Goal: Information Seeking & Learning: Learn about a topic

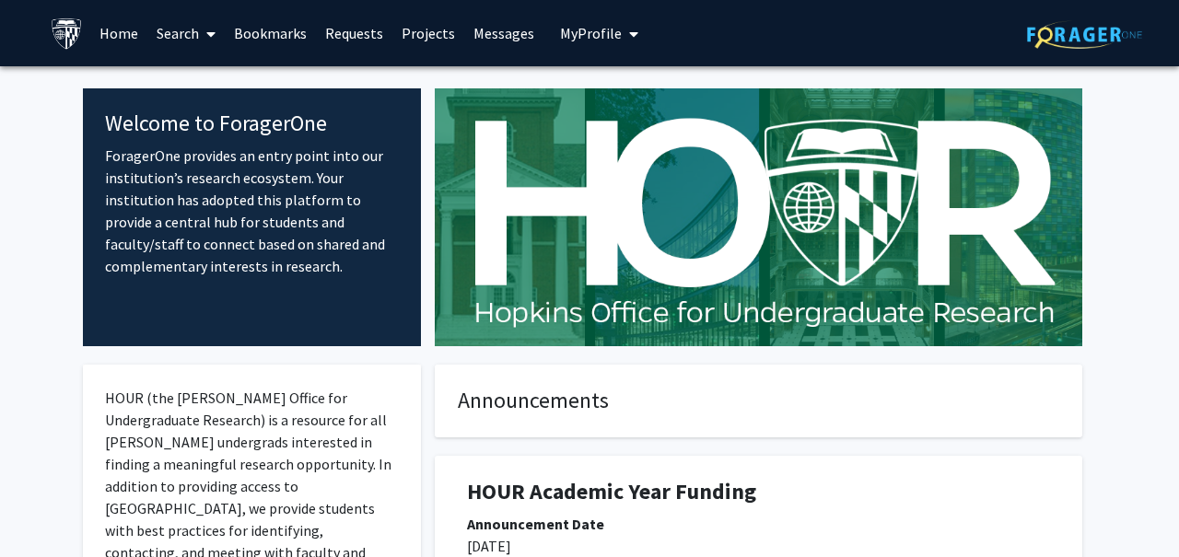
click at [76, 29] on img at bounding box center [67, 33] width 32 height 32
click at [105, 25] on link "Home" at bounding box center [118, 33] width 57 height 64
click at [566, 37] on span "My Profile" at bounding box center [591, 33] width 62 height 18
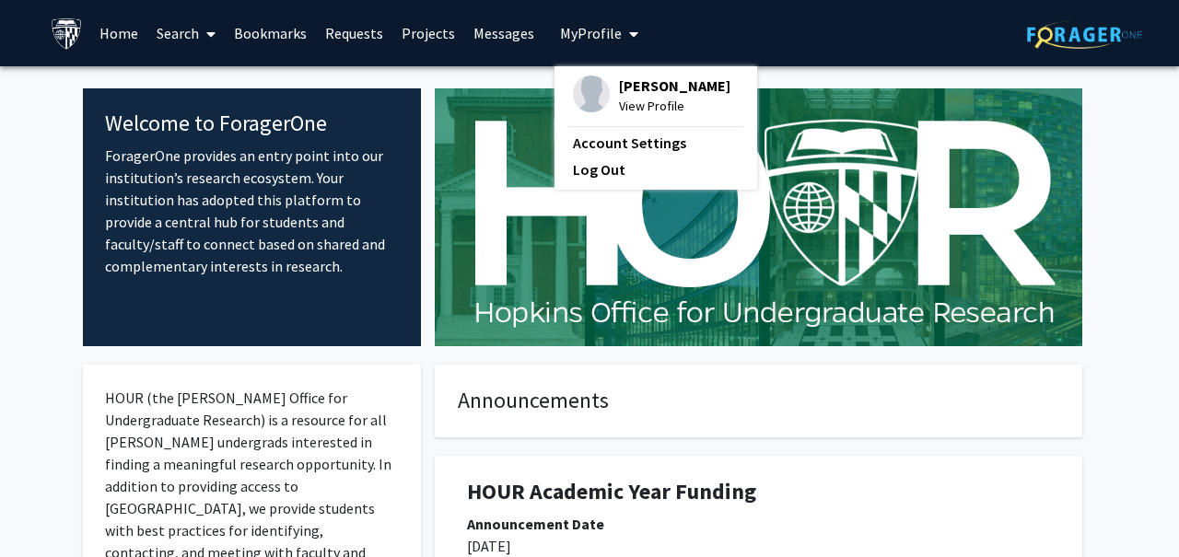
click at [198, 30] on link "Search" at bounding box center [185, 33] width 77 height 64
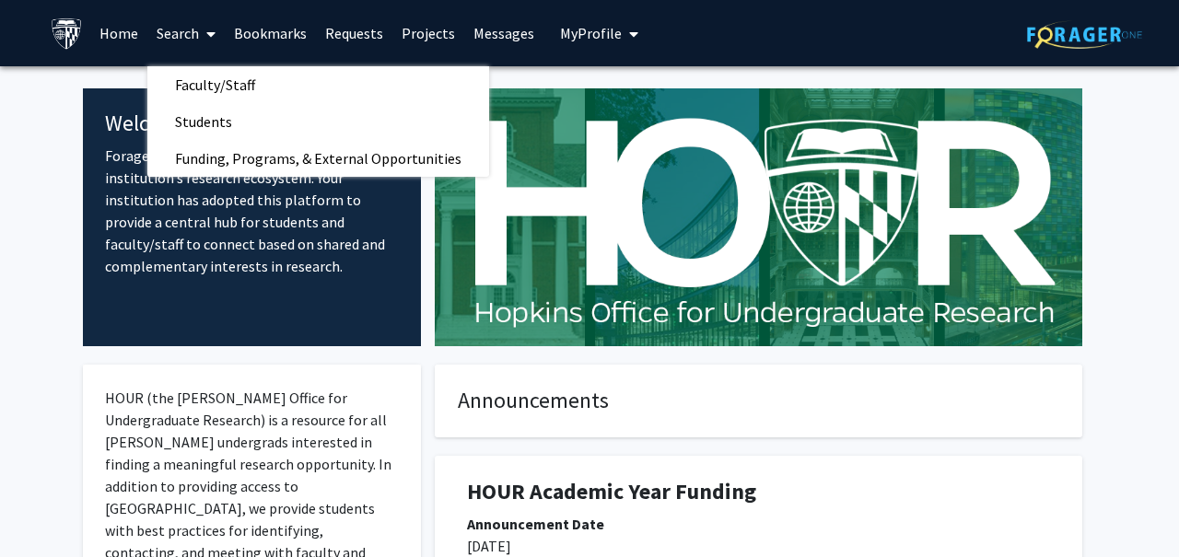
click at [396, 29] on link "Projects" at bounding box center [428, 33] width 72 height 64
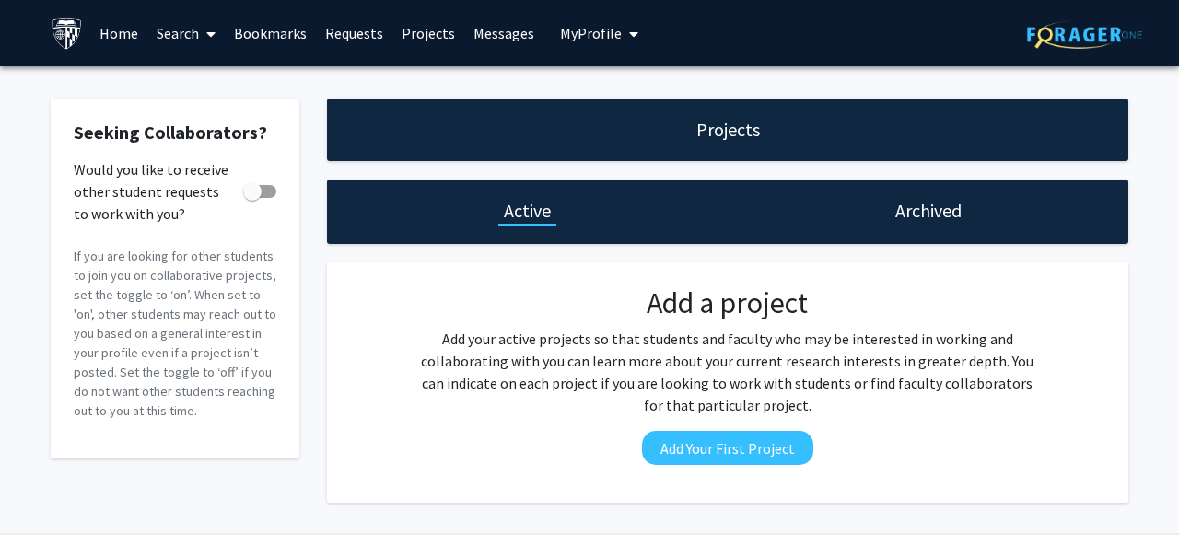
click at [168, 20] on link "Search" at bounding box center [185, 33] width 77 height 64
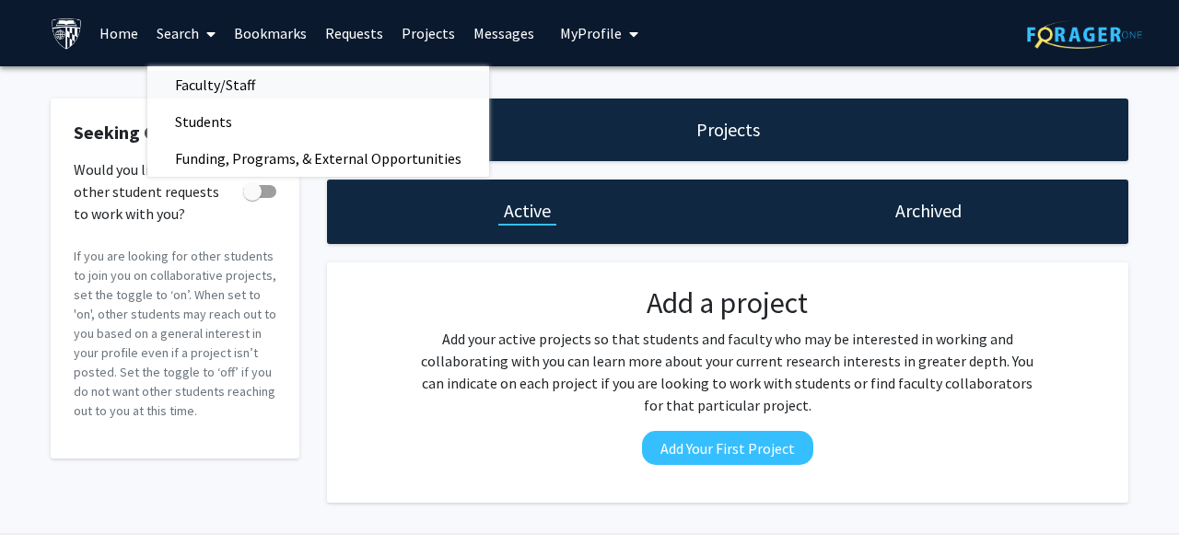
click at [205, 77] on span "Faculty/Staff" at bounding box center [214, 84] width 135 height 37
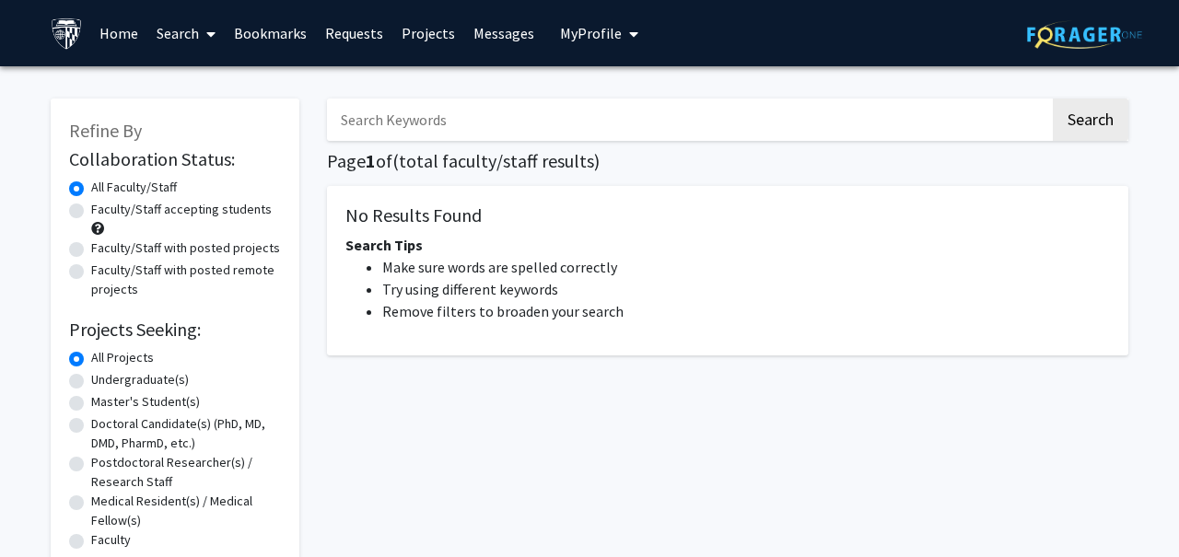
click at [191, 31] on link "Search" at bounding box center [185, 33] width 77 height 64
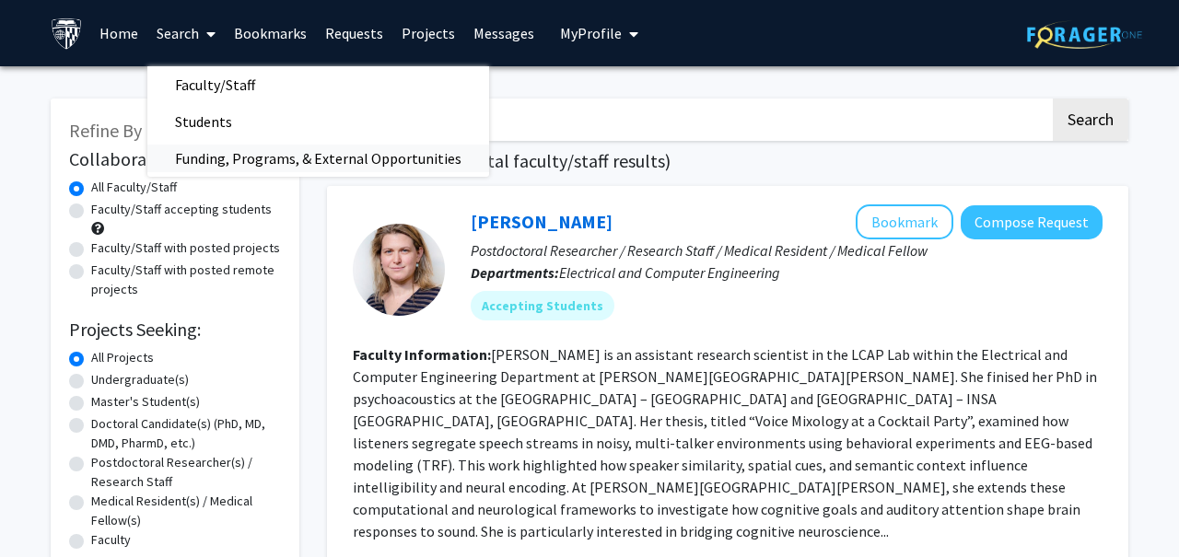
click at [200, 156] on span "Funding, Programs, & External Opportunities" at bounding box center [318, 158] width 342 height 37
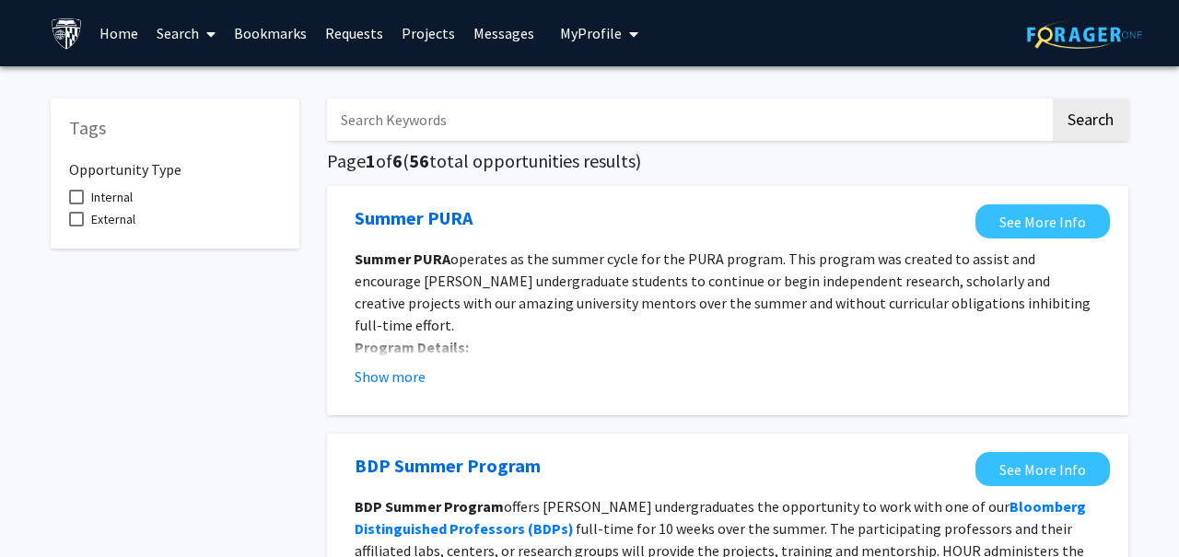
click at [192, 36] on link "Search" at bounding box center [185, 33] width 77 height 64
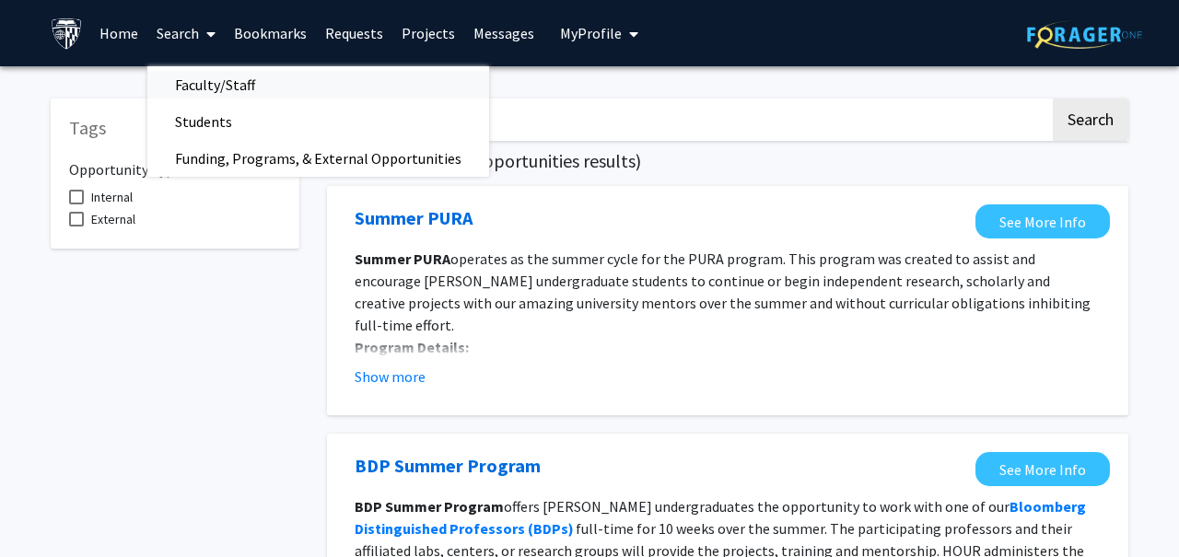
click at [216, 89] on span "Faculty/Staff" at bounding box center [214, 84] width 135 height 37
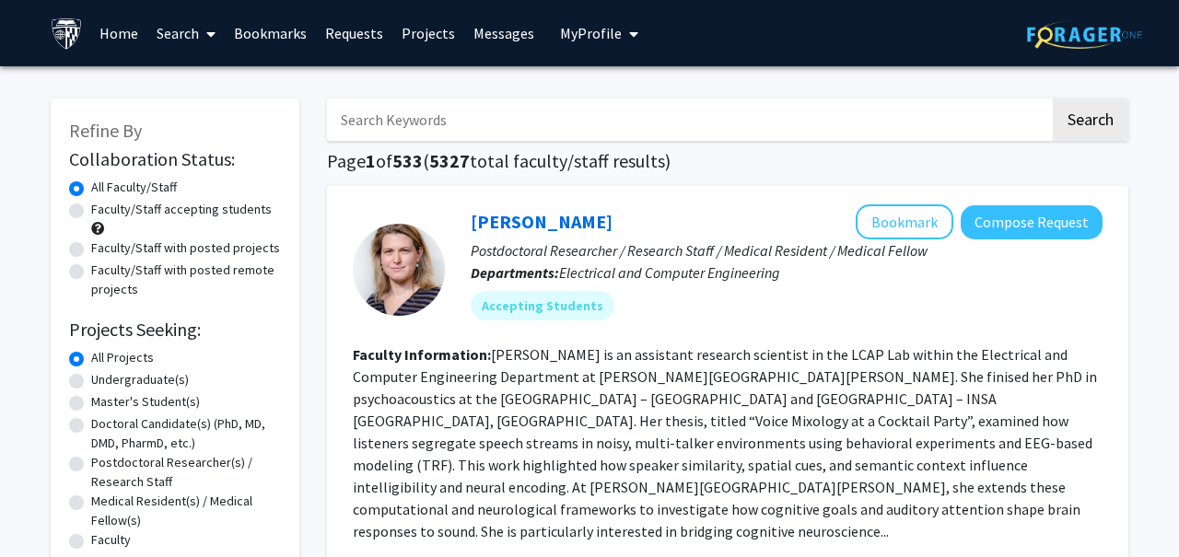
click at [209, 210] on label "Faculty/Staff accepting students" at bounding box center [181, 209] width 180 height 19
click at [103, 210] on input "Faculty/Staff accepting students" at bounding box center [97, 206] width 12 height 12
radio input "true"
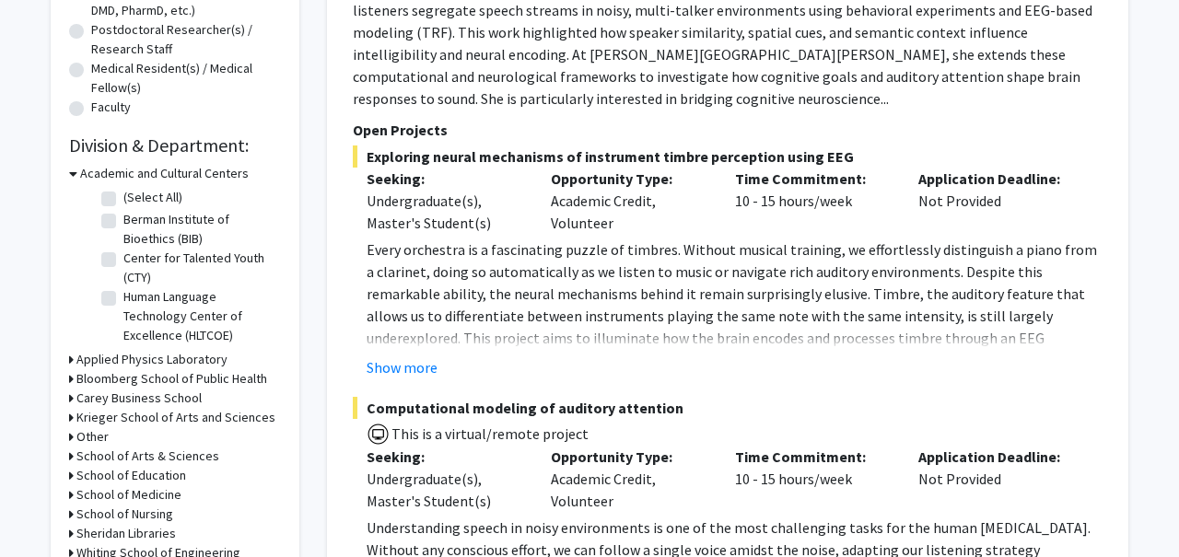
scroll to position [451, 0]
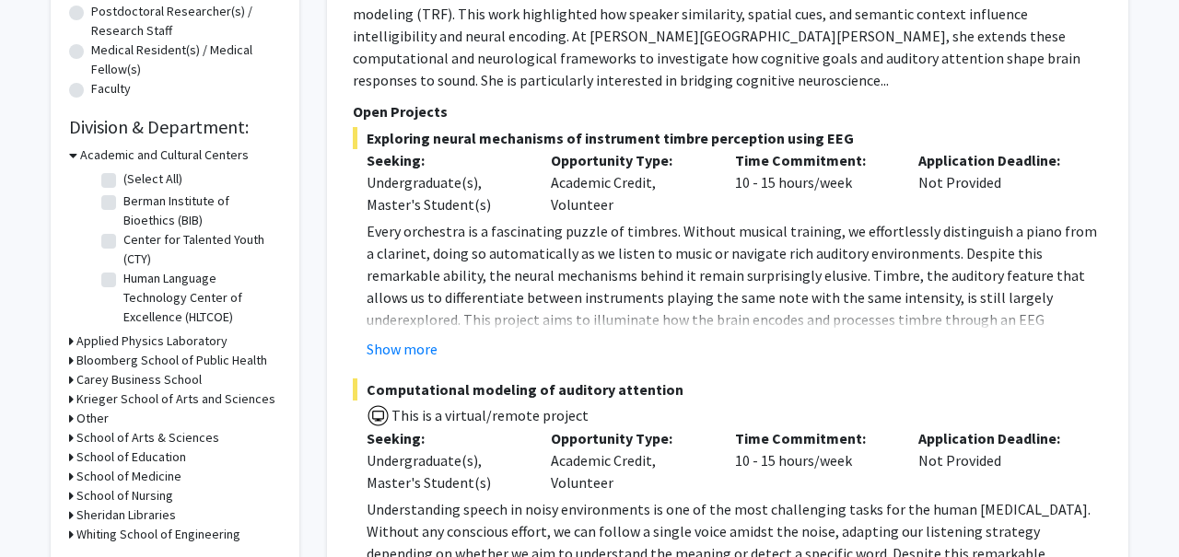
click at [176, 360] on h3 "Bloomberg School of Public Health" at bounding box center [171, 360] width 191 height 19
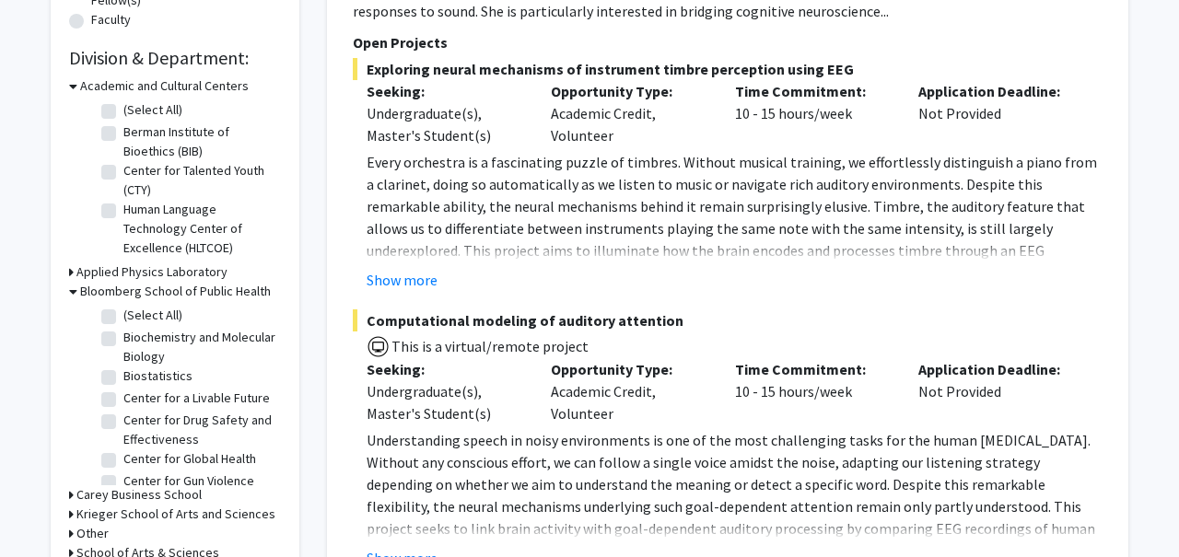
scroll to position [525, 0]
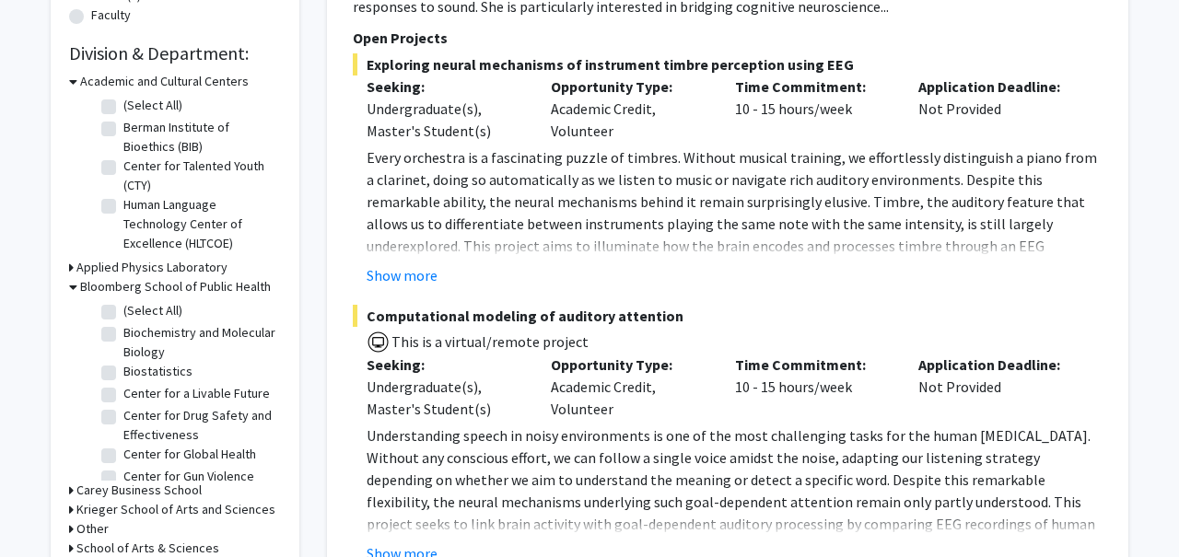
click at [149, 312] on label "(Select All)" at bounding box center [152, 310] width 59 height 19
click at [135, 312] on input "(Select All)" at bounding box center [129, 307] width 12 height 12
checkbox input "true"
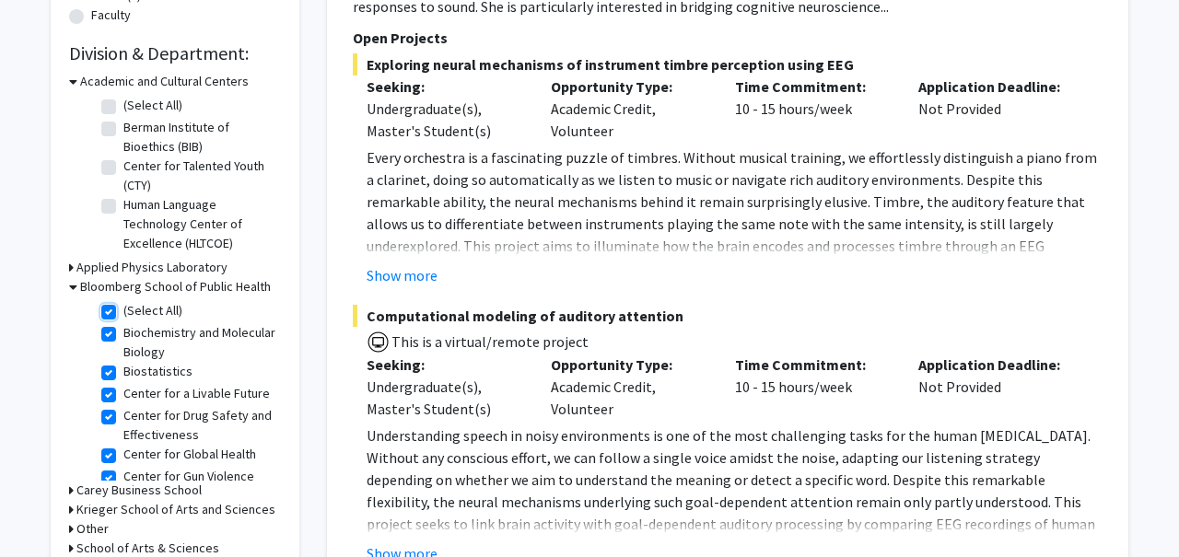
checkbox input "true"
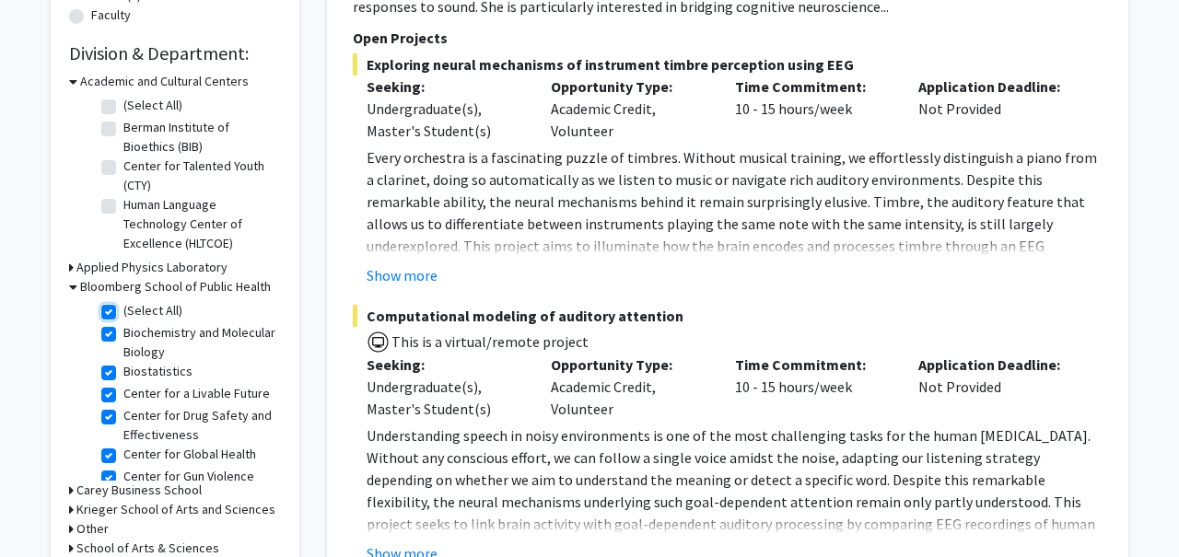
checkbox input "true"
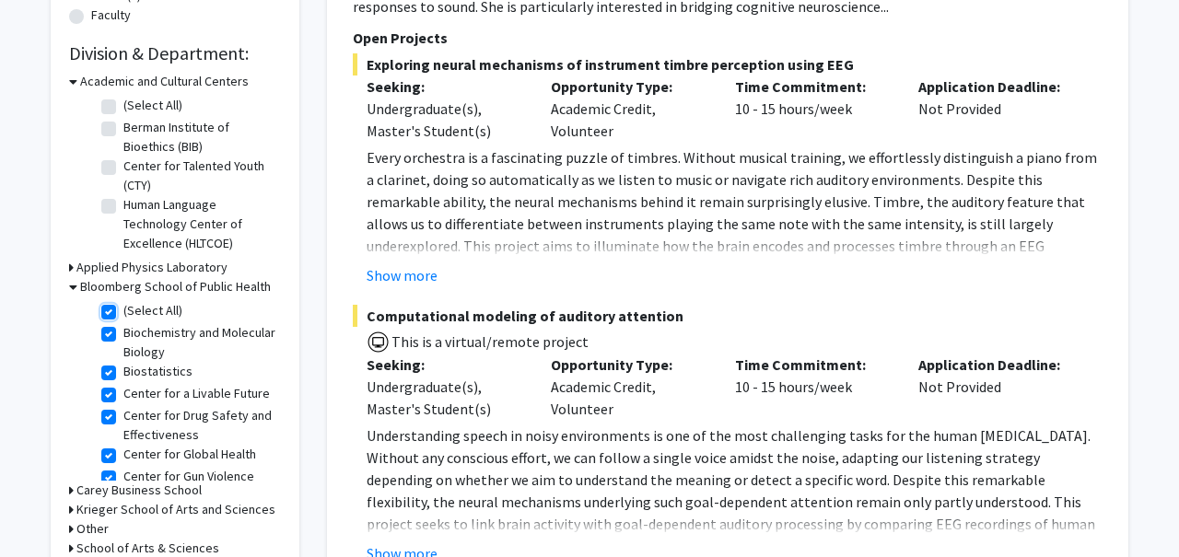
checkbox input "true"
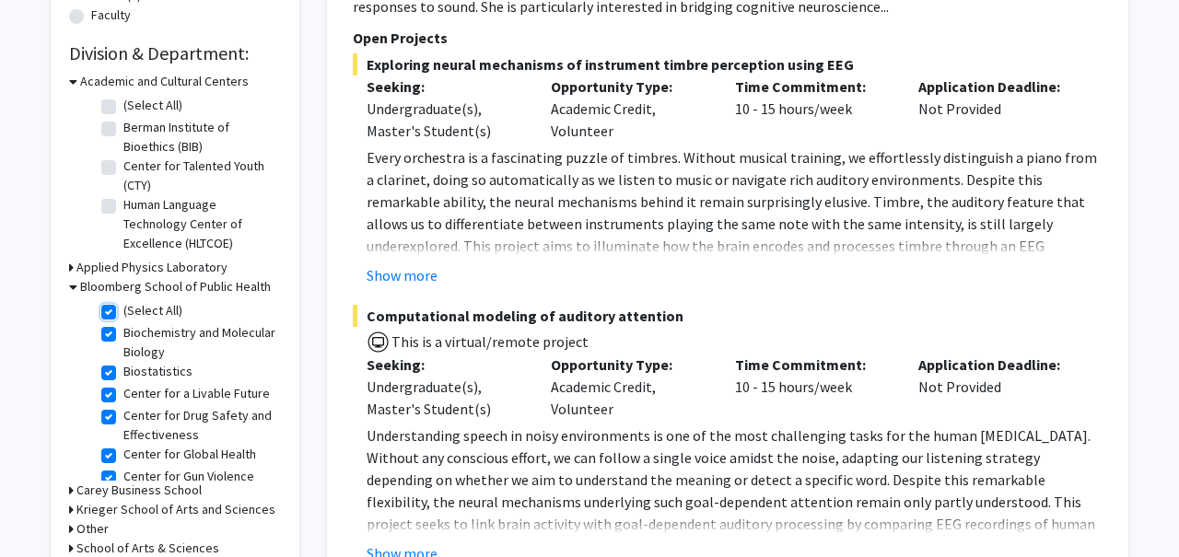
checkbox input "true"
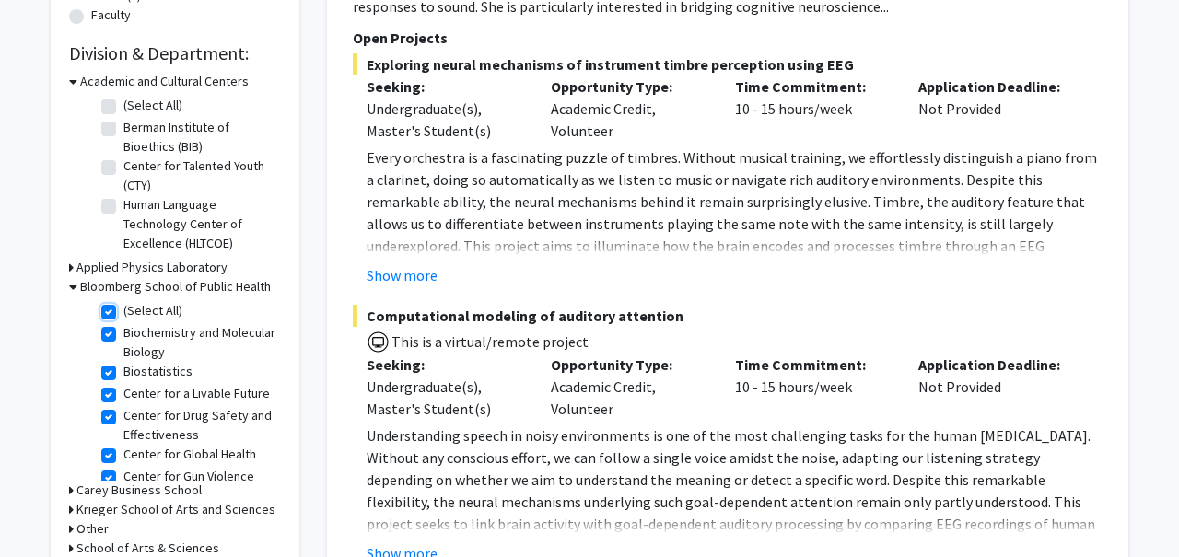
checkbox input "true"
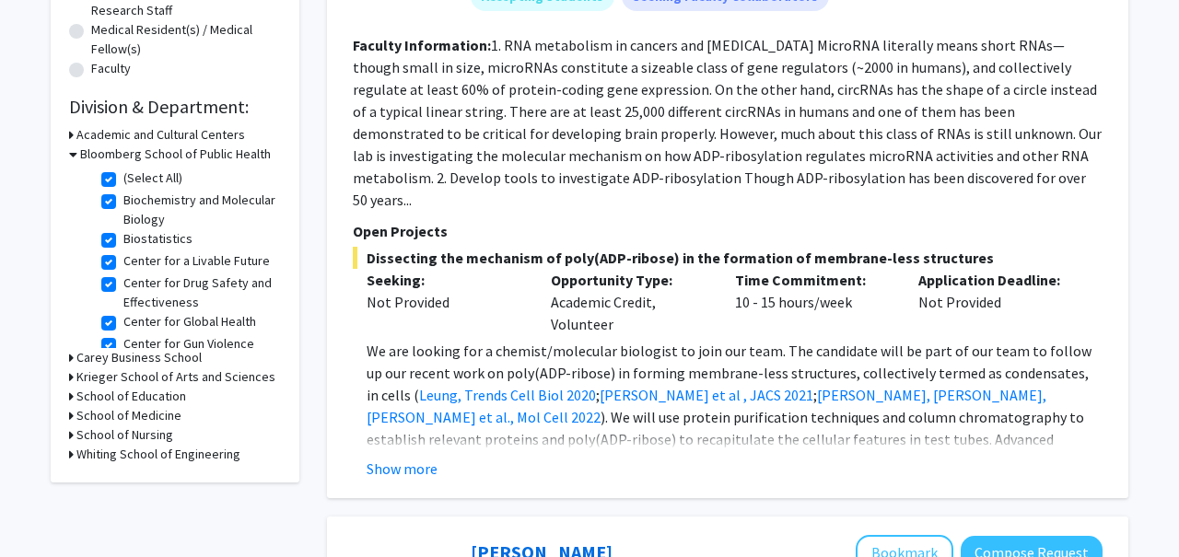
scroll to position [480, 0]
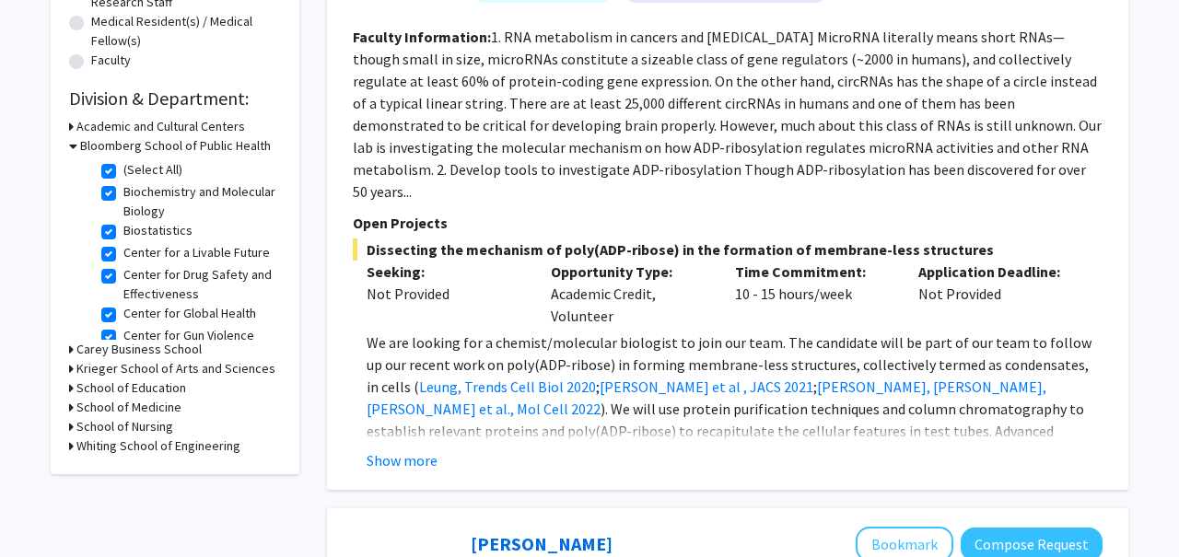
click at [165, 401] on h3 "School of Medicine" at bounding box center [128, 407] width 105 height 19
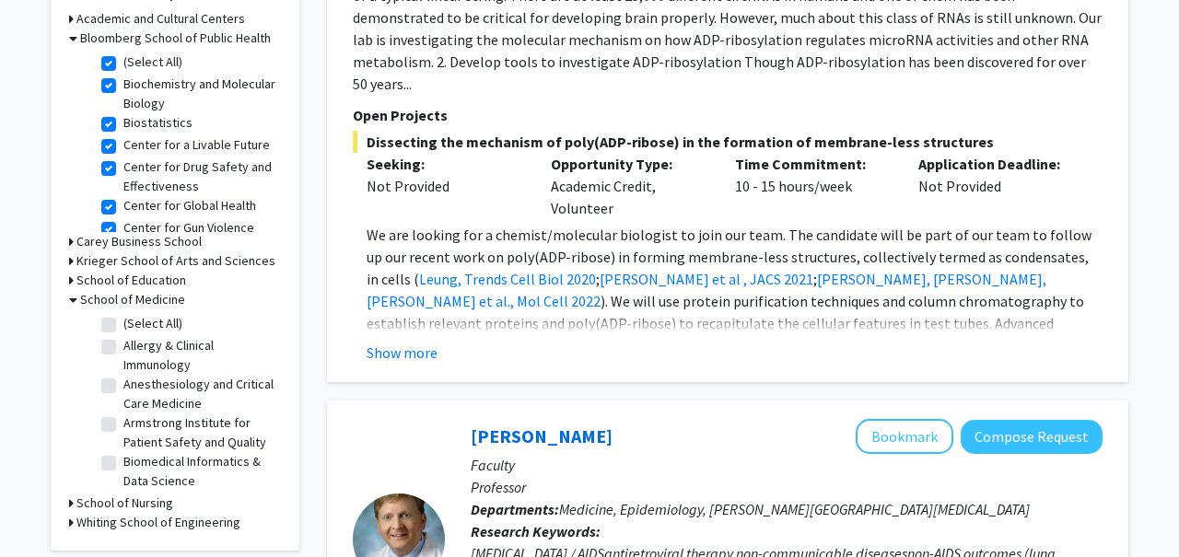
scroll to position [607, 0]
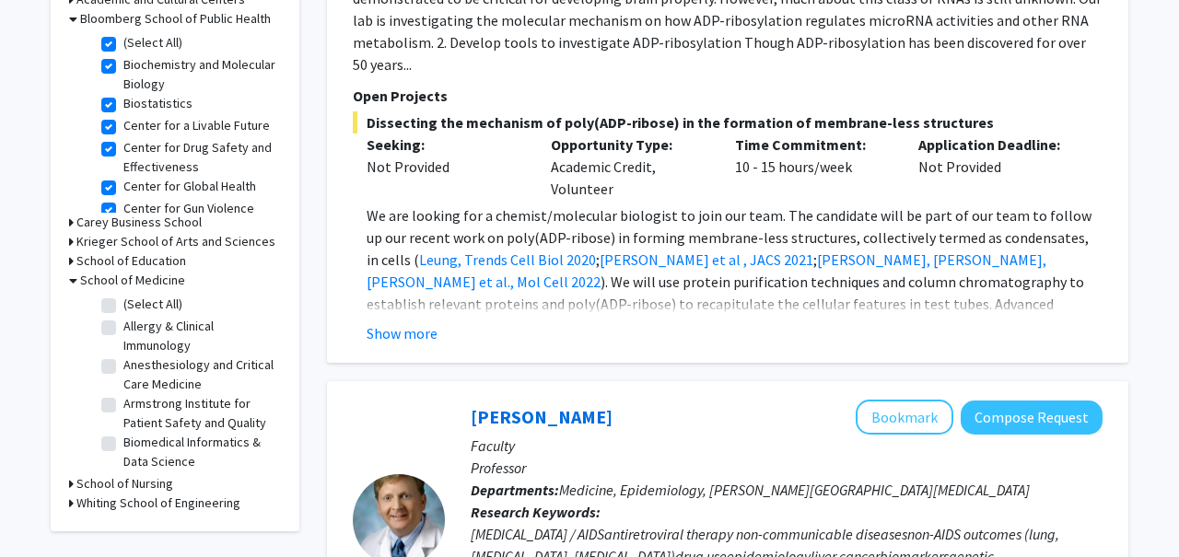
click at [146, 307] on label "(Select All)" at bounding box center [152, 304] width 59 height 19
click at [135, 307] on input "(Select All)" at bounding box center [129, 301] width 12 height 12
checkbox input "true"
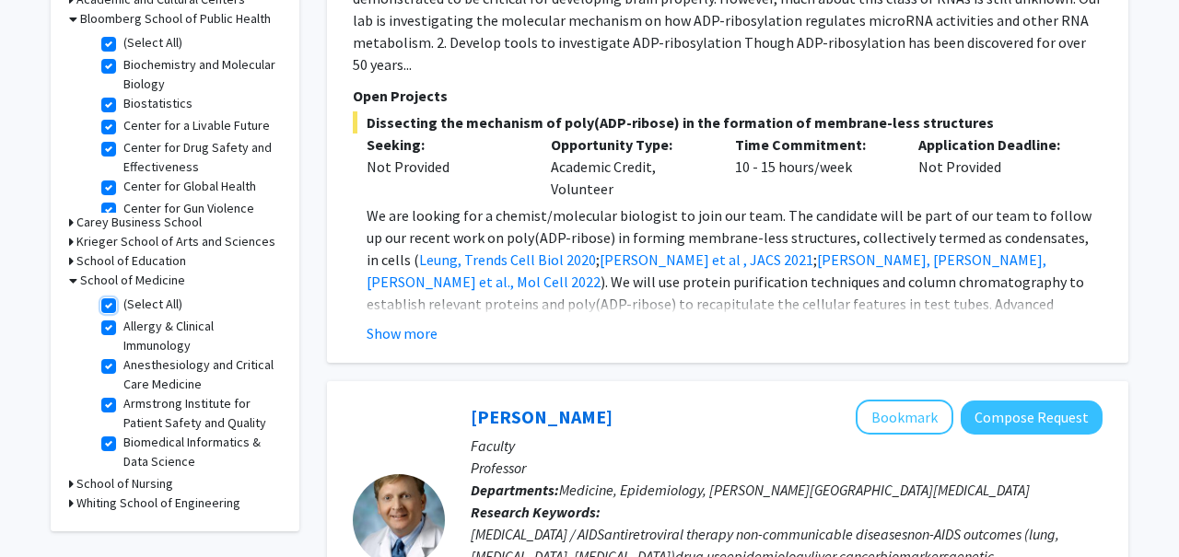
checkbox input "true"
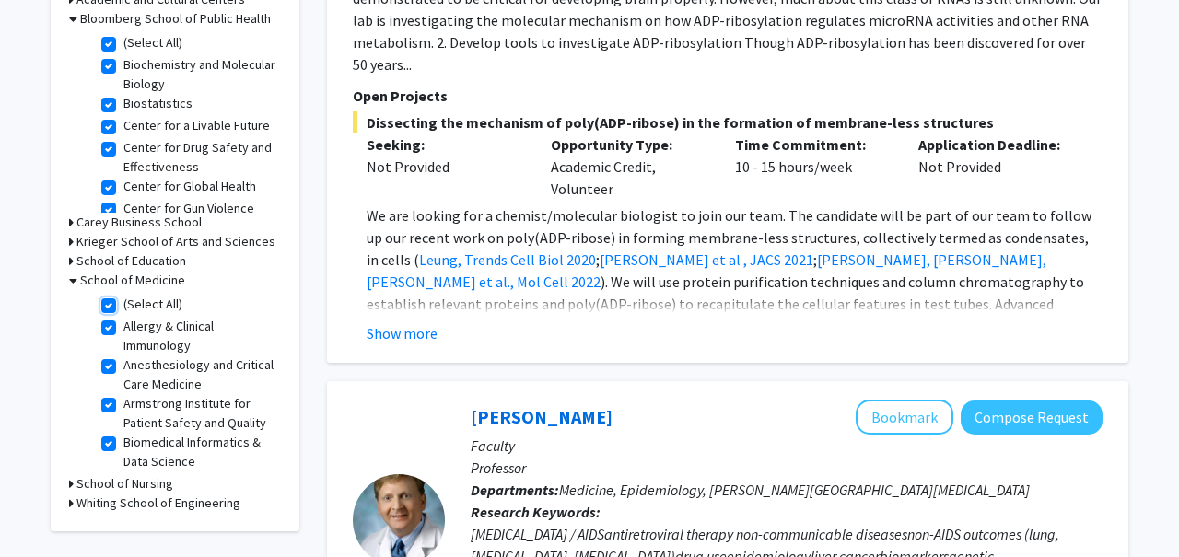
checkbox input "true"
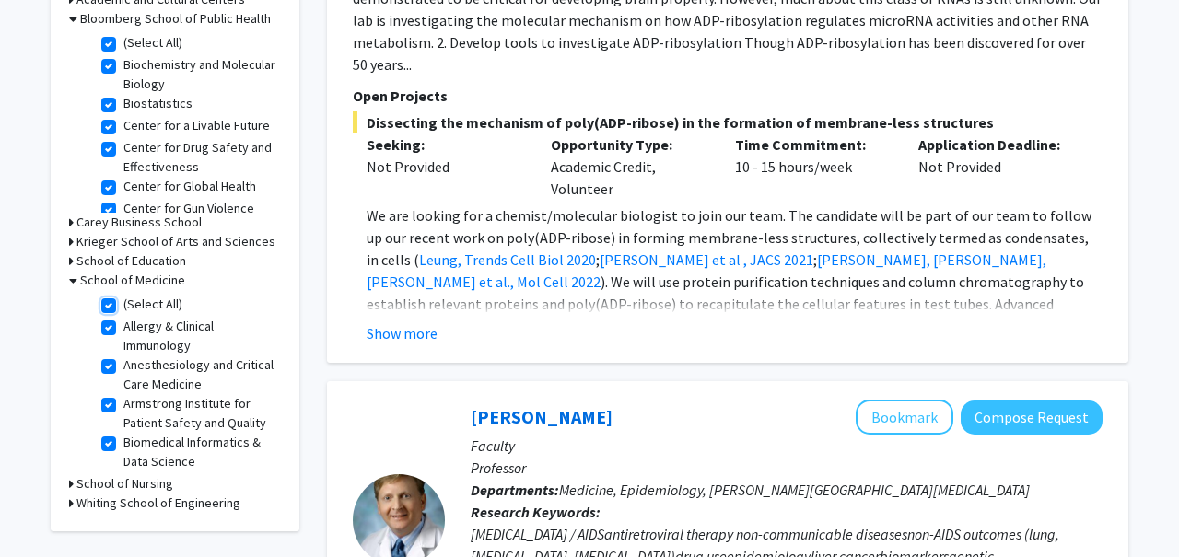
checkbox input "true"
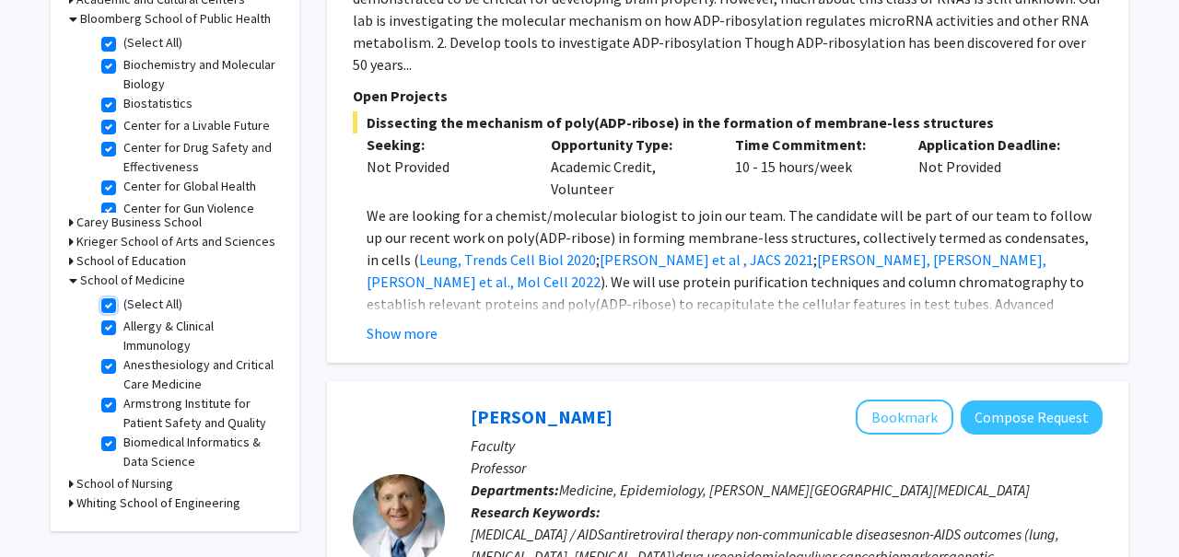
checkbox input "true"
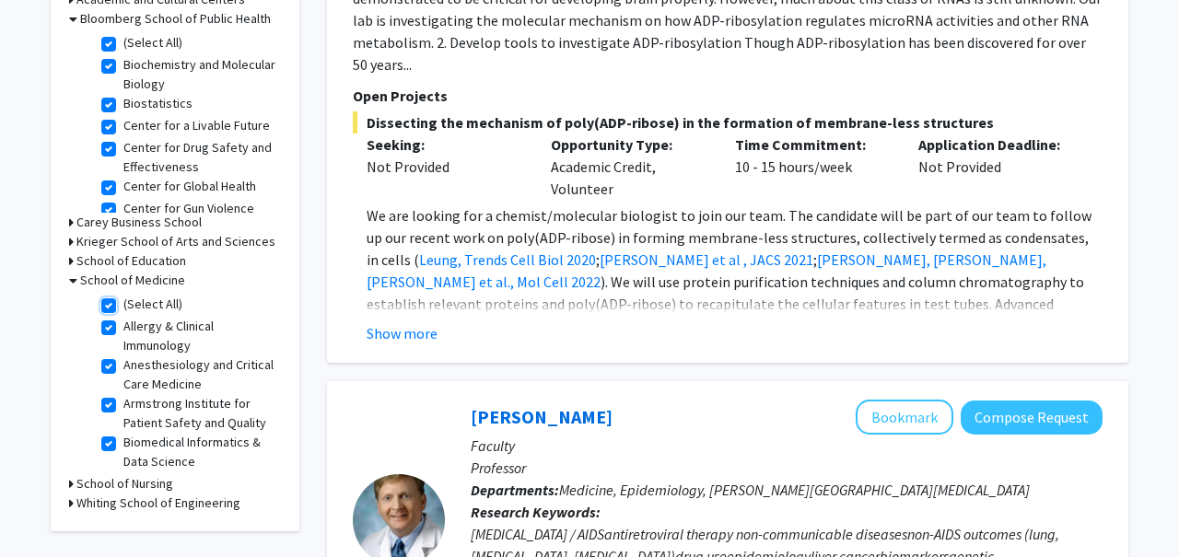
checkbox input "true"
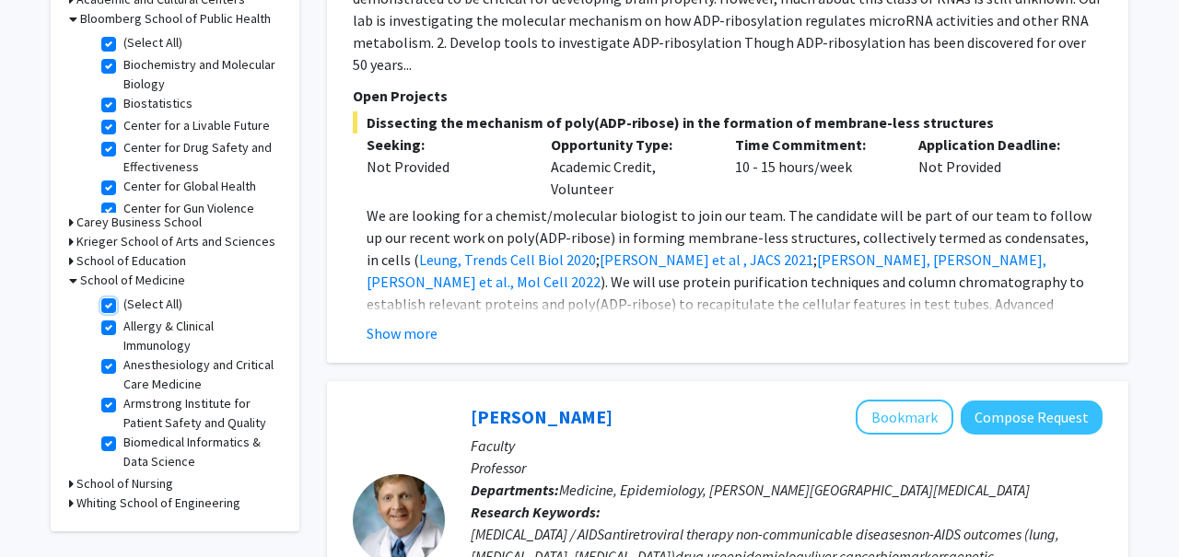
checkbox input "true"
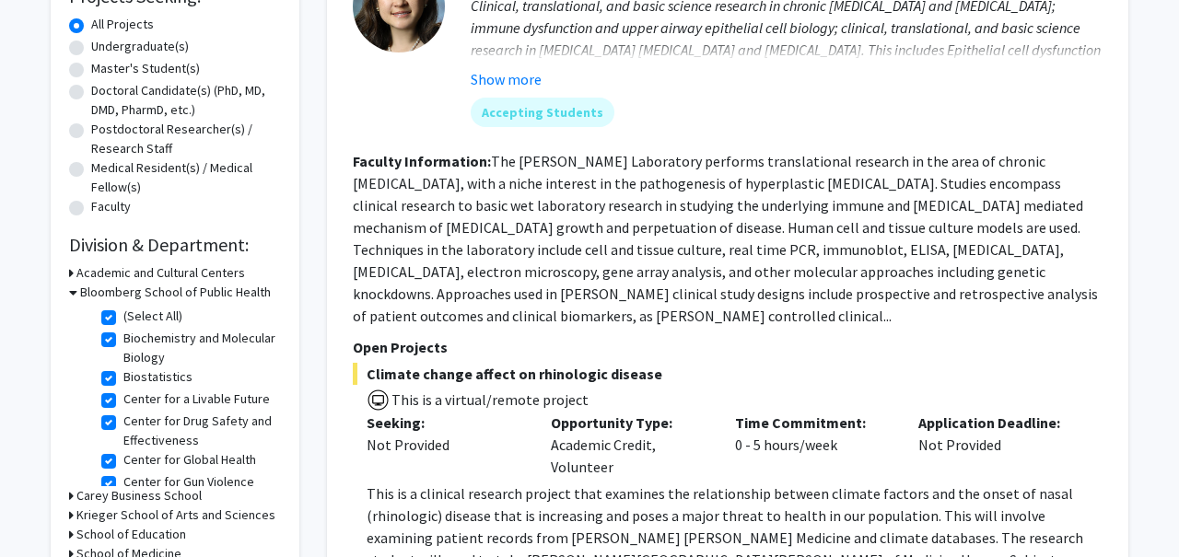
scroll to position [574, 0]
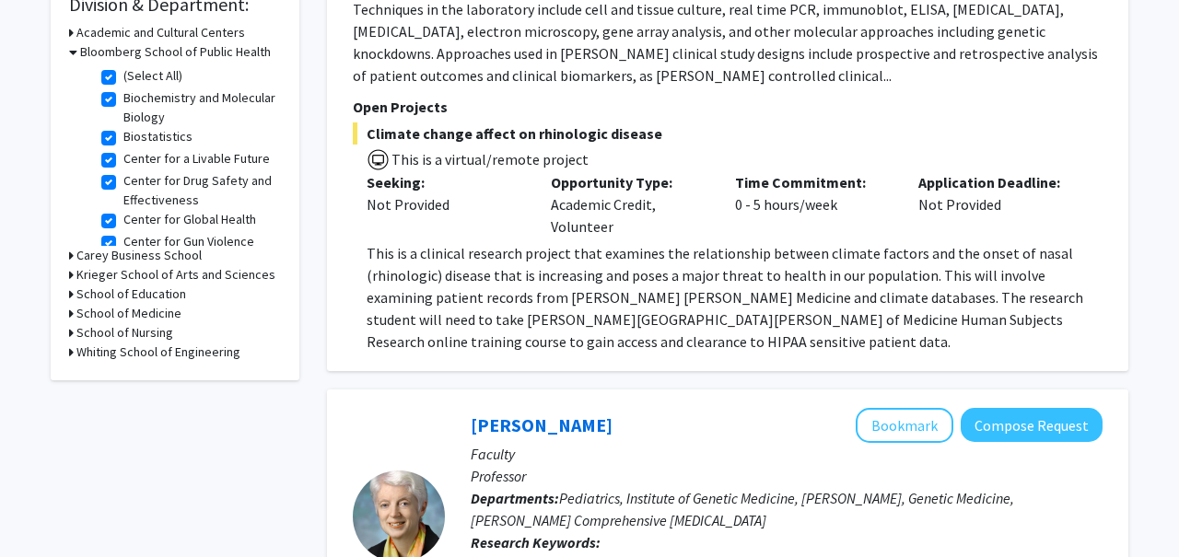
click at [121, 333] on h3 "School of Nursing" at bounding box center [124, 332] width 97 height 19
click at [126, 354] on label "School of Nursing" at bounding box center [171, 356] width 97 height 19
click at [126, 354] on input "School of Nursing" at bounding box center [129, 353] width 12 height 12
checkbox input "true"
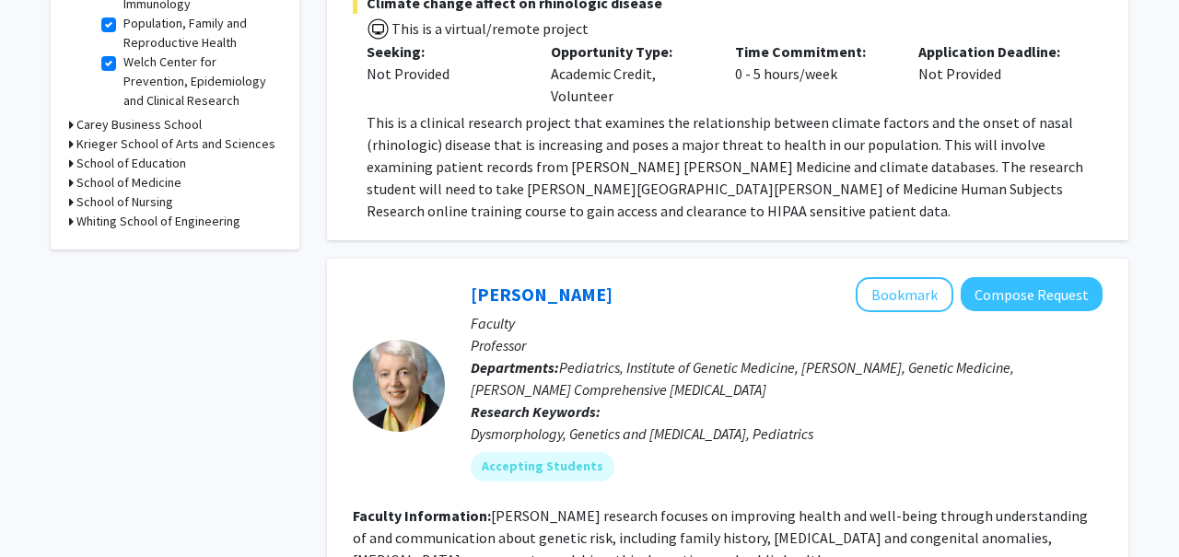
scroll to position [790, 0]
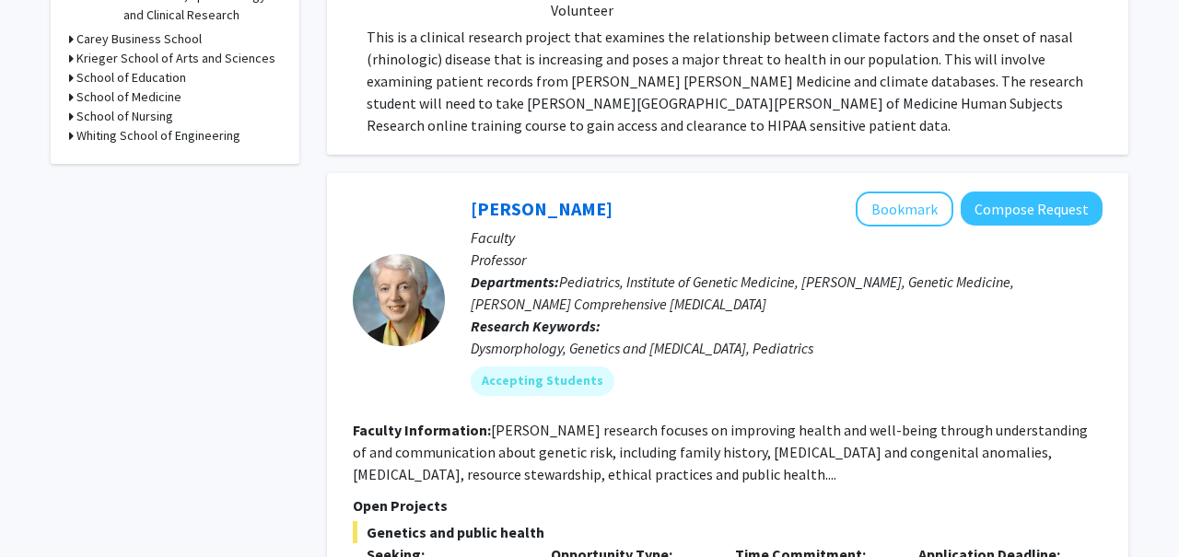
click at [161, 99] on h3 "School of Medicine" at bounding box center [128, 96] width 105 height 19
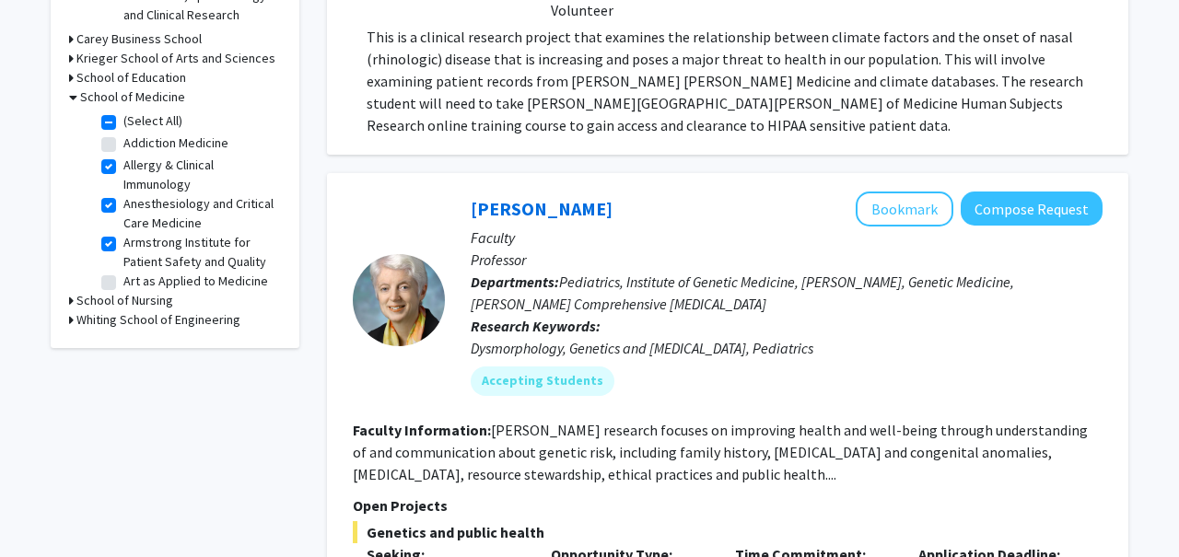
click at [161, 99] on h3 "School of Medicine" at bounding box center [132, 96] width 105 height 19
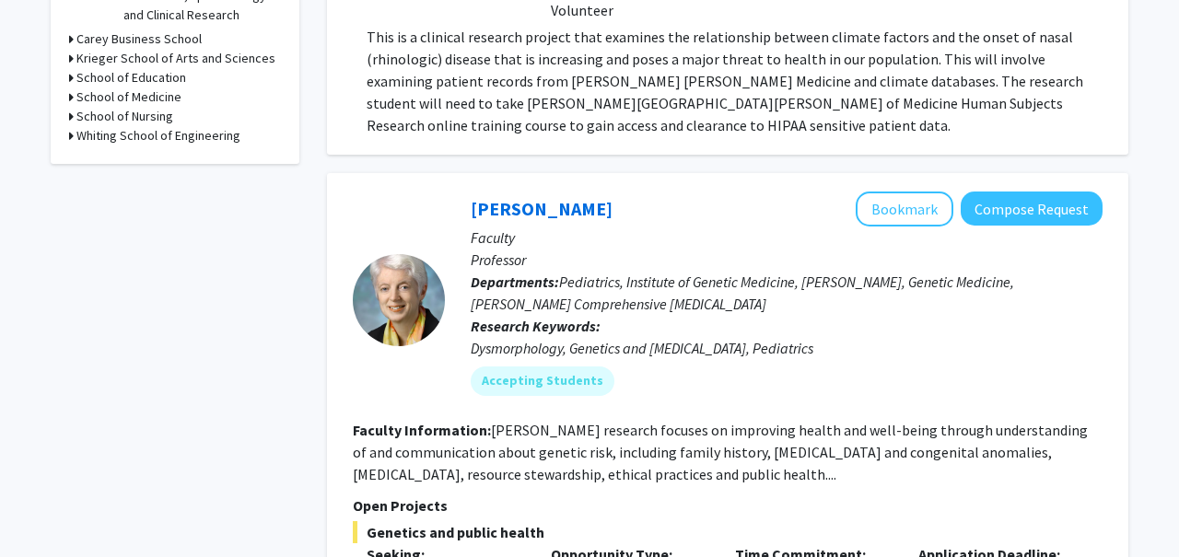
click at [161, 99] on h3 "School of Medicine" at bounding box center [128, 96] width 105 height 19
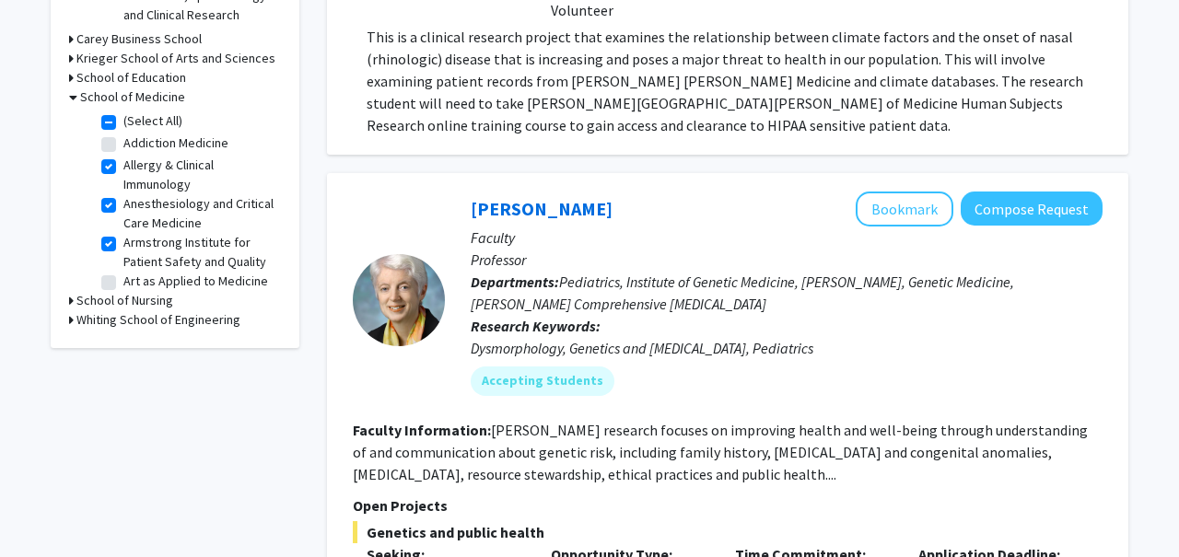
click at [149, 143] on label "Addiction Medicine" at bounding box center [175, 143] width 105 height 19
click at [135, 143] on input "Addiction Medicine" at bounding box center [129, 140] width 12 height 12
checkbox input "true"
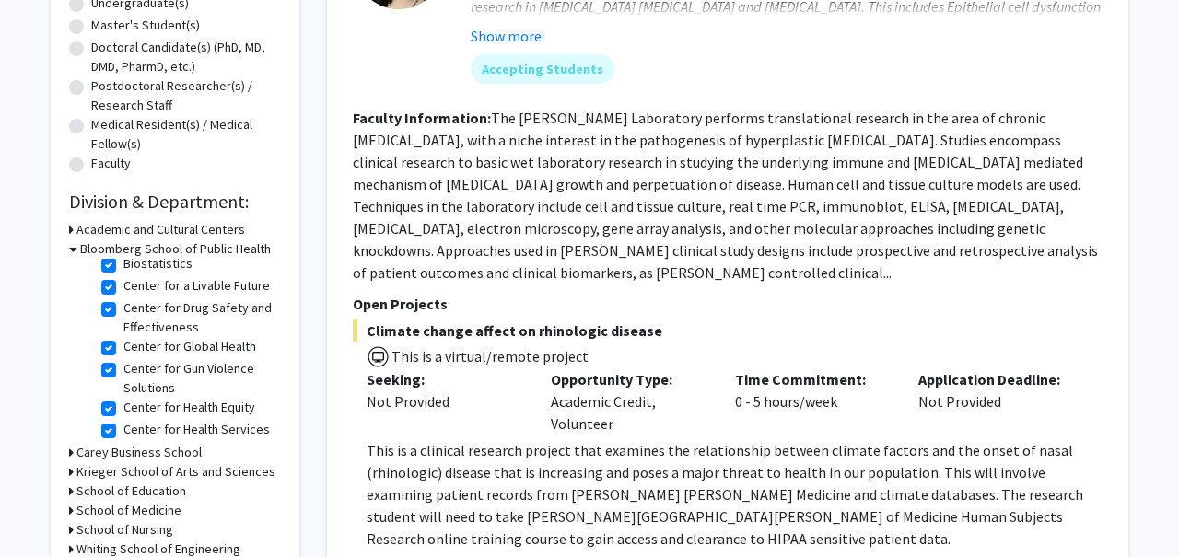
scroll to position [90, 0]
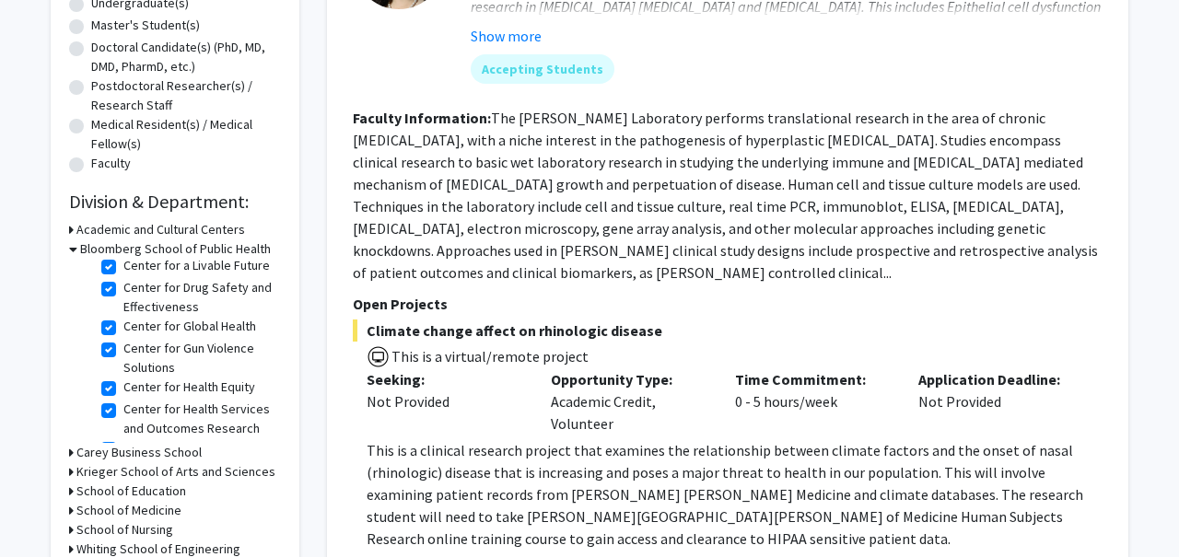
click at [134, 508] on h3 "School of Medicine" at bounding box center [128, 510] width 105 height 19
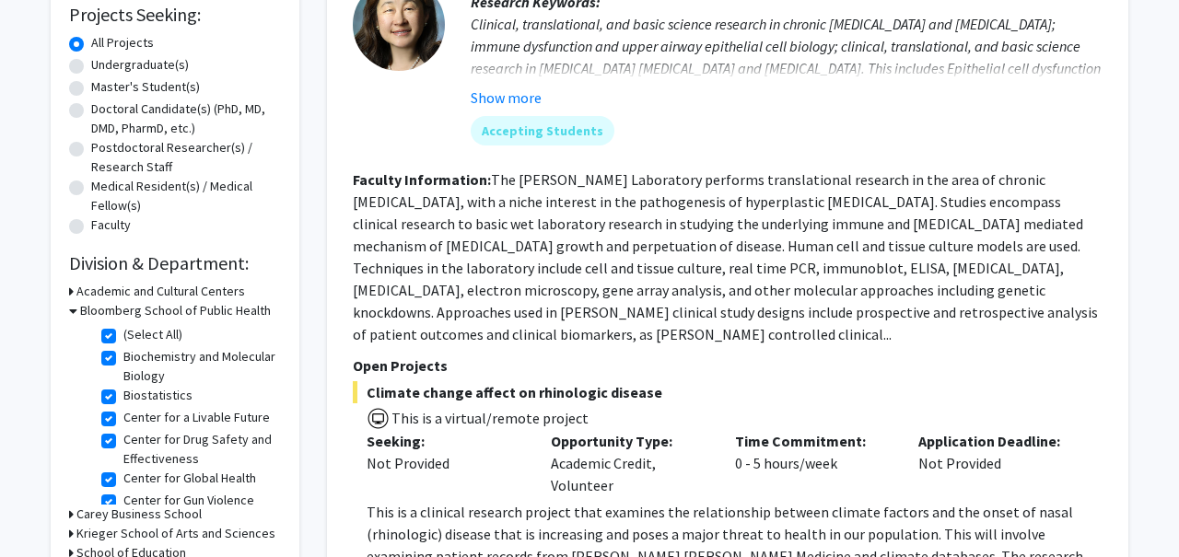
scroll to position [0, 0]
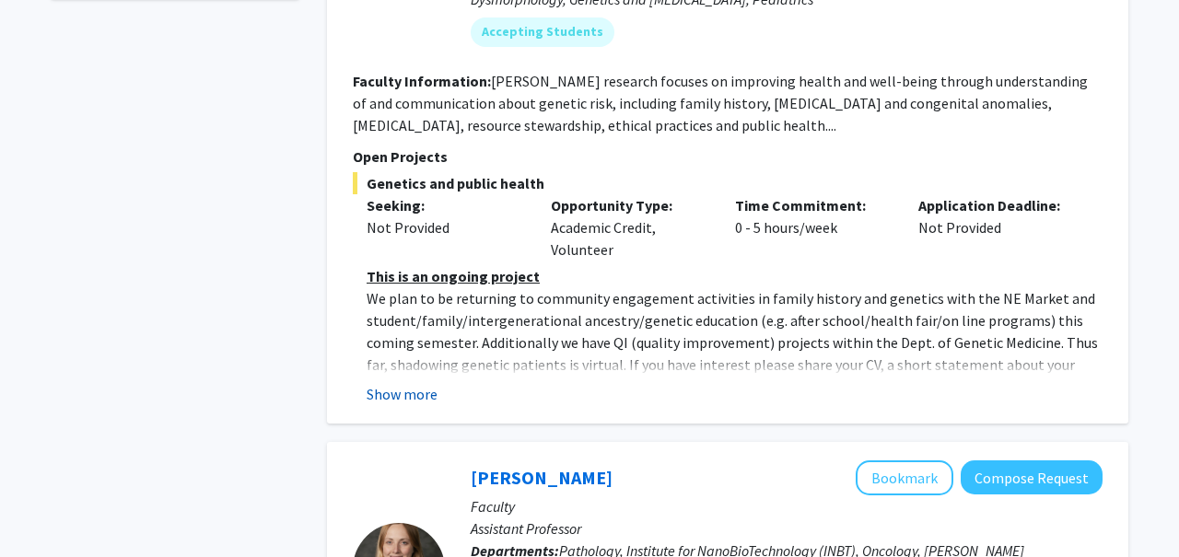
click at [416, 393] on button "Show more" at bounding box center [401, 394] width 71 height 22
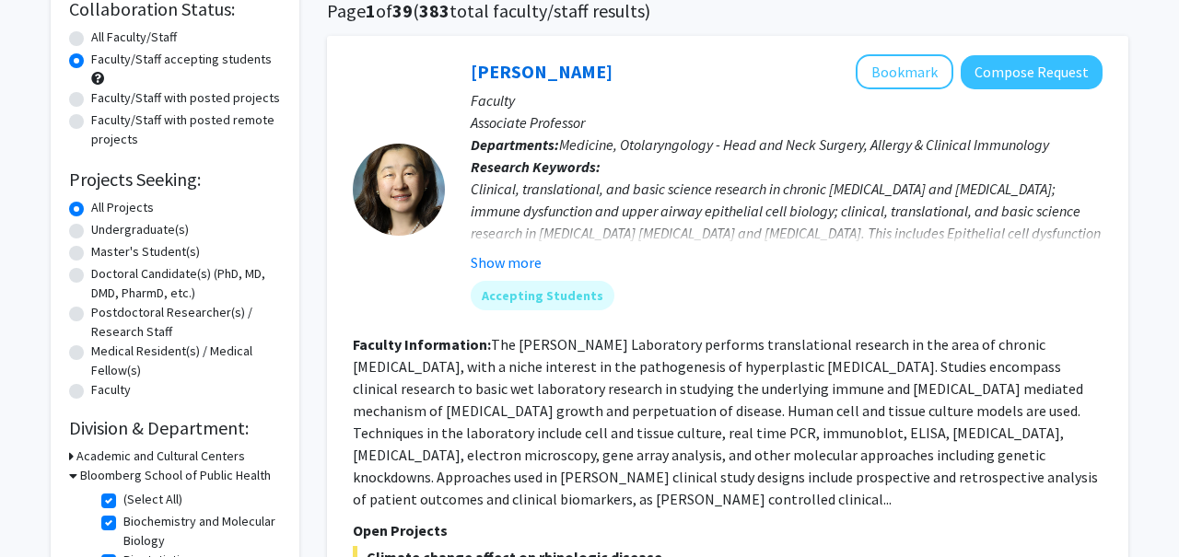
scroll to position [140, 0]
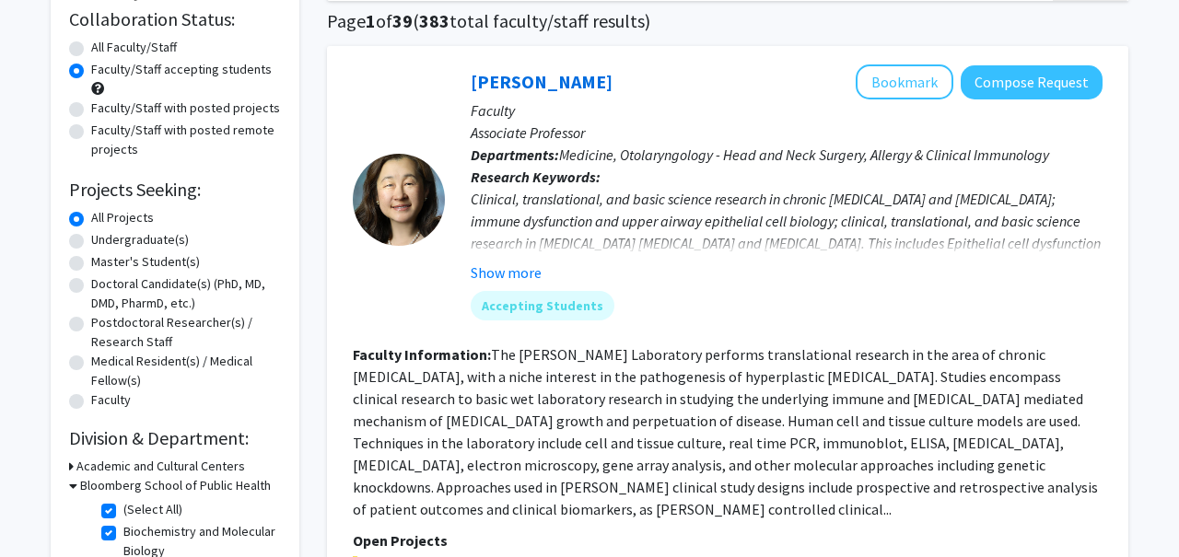
click at [169, 238] on label "Undergraduate(s)" at bounding box center [140, 239] width 98 height 19
click at [103, 238] on input "Undergraduate(s)" at bounding box center [97, 236] width 12 height 12
radio input "true"
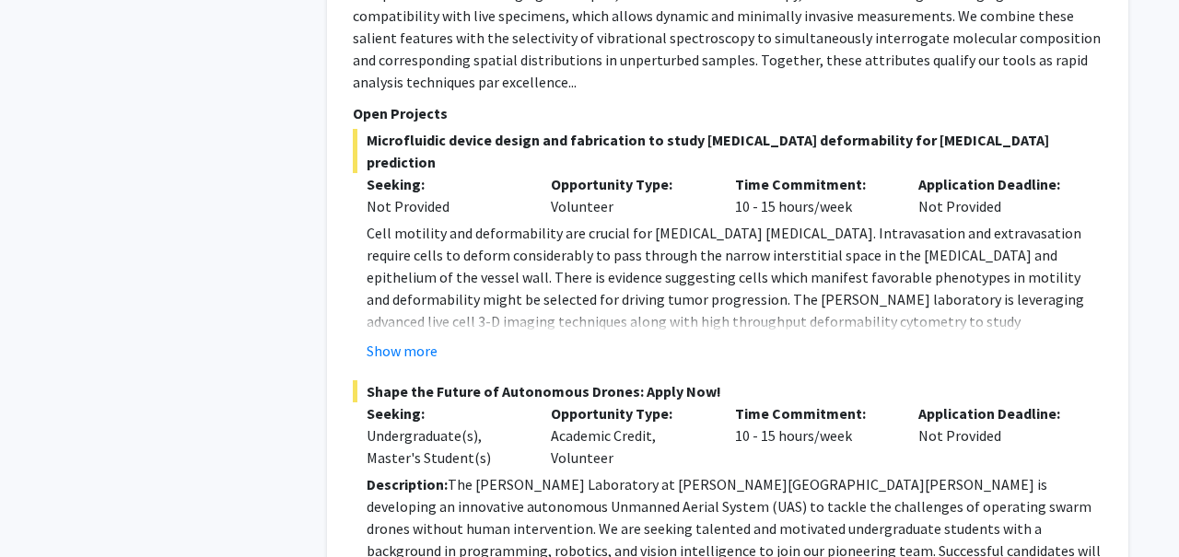
scroll to position [1264, 0]
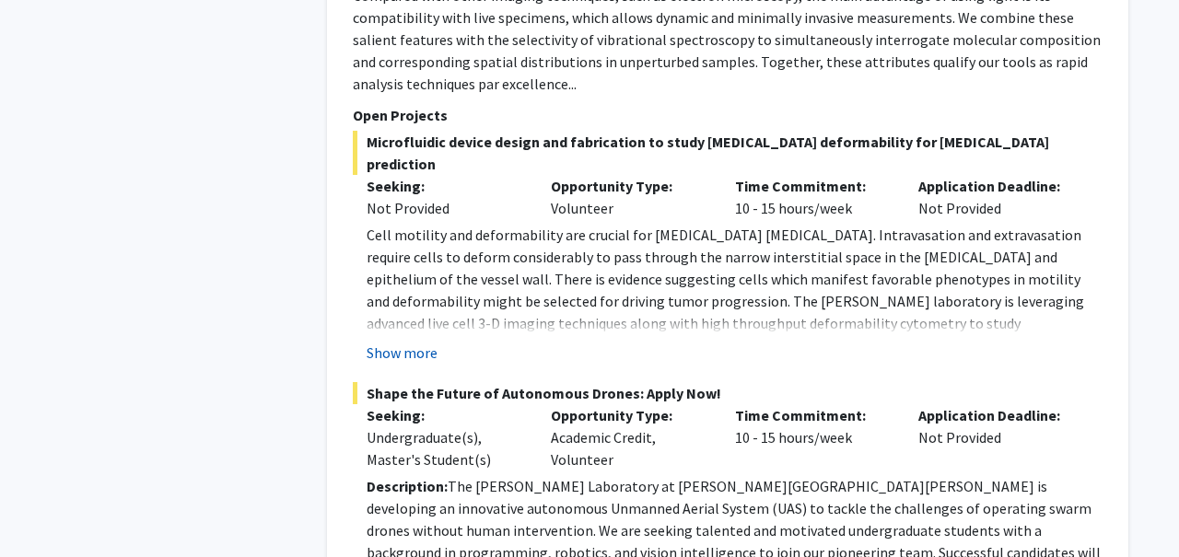
click at [397, 342] on button "Show more" at bounding box center [401, 353] width 71 height 22
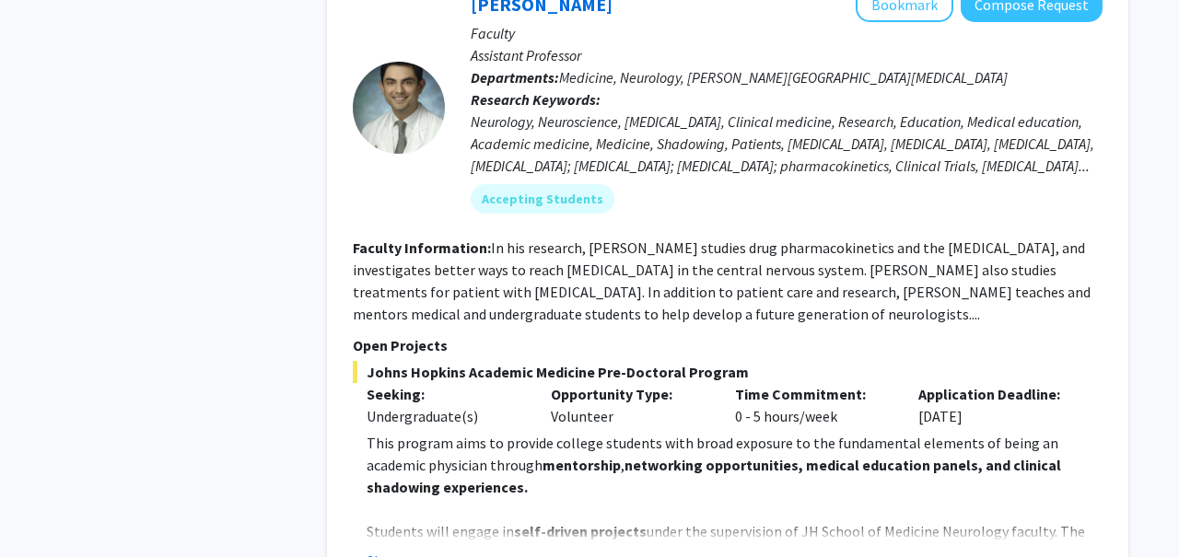
scroll to position [2214, 0]
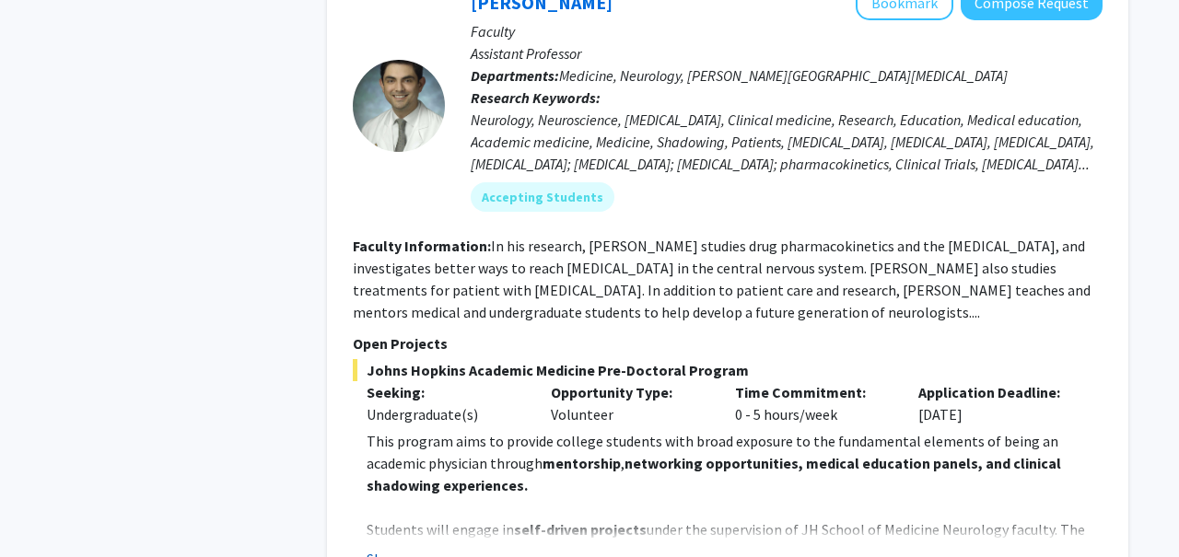
click at [411, 548] on button "Show more" at bounding box center [401, 559] width 71 height 22
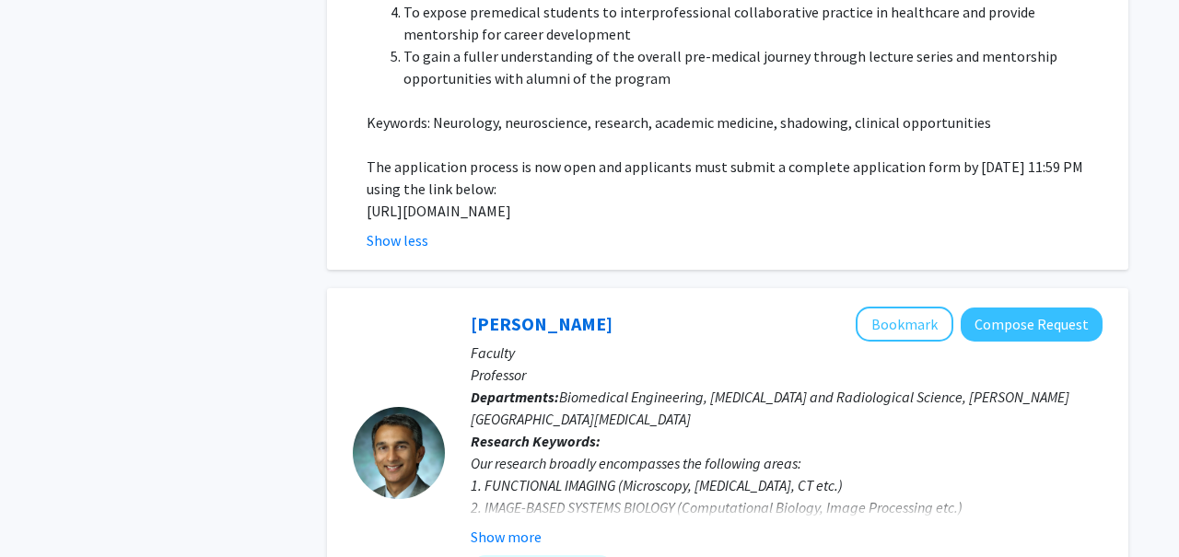
scroll to position [3300, 0]
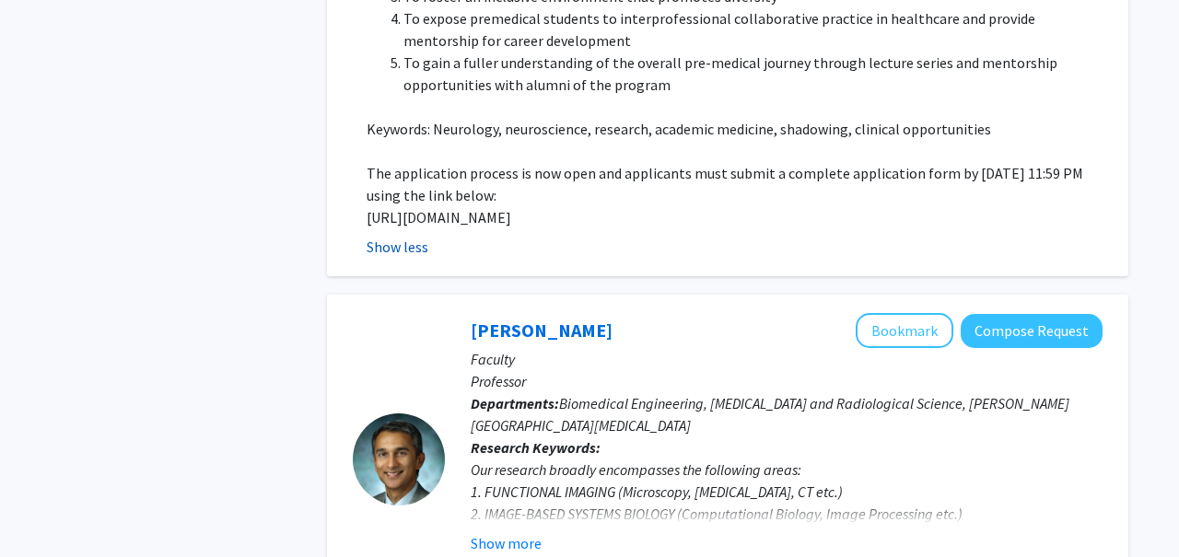
click at [417, 236] on button "Show less" at bounding box center [397, 247] width 62 height 22
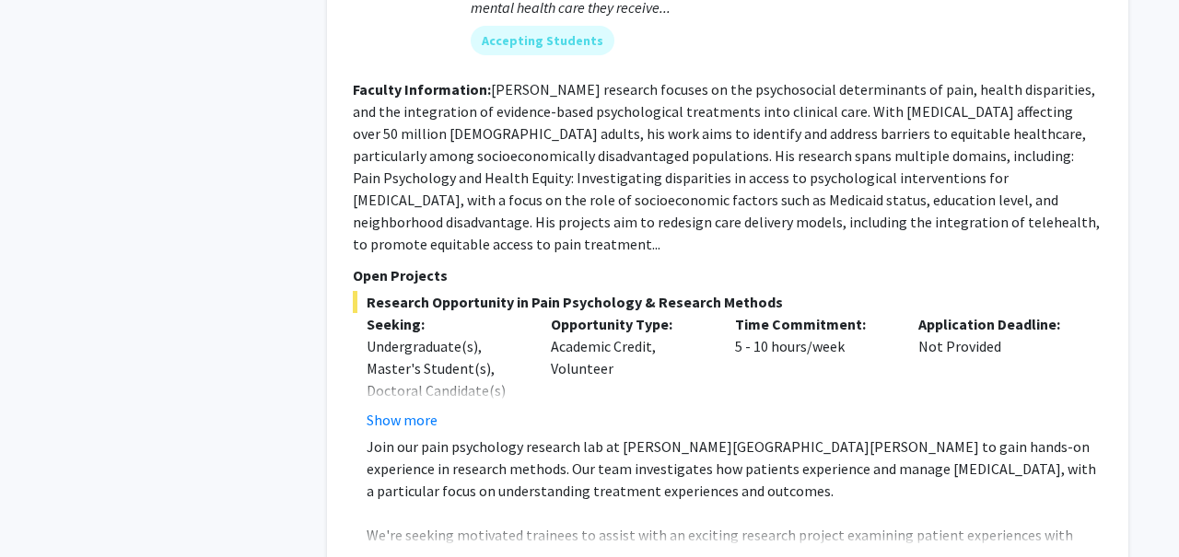
scroll to position [3822, 0]
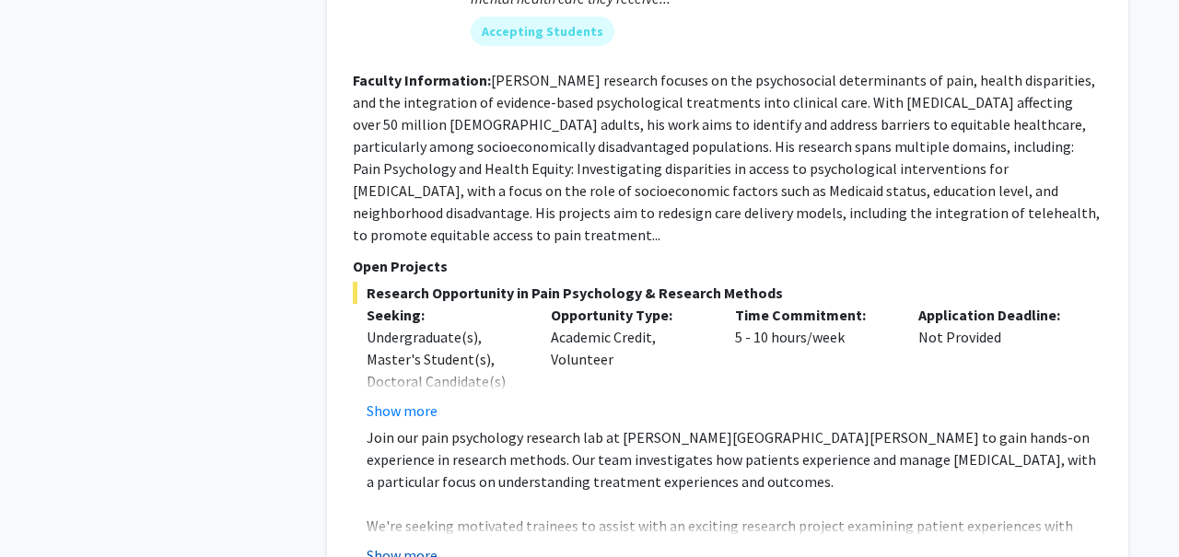
click at [420, 544] on button "Show more" at bounding box center [401, 555] width 71 height 22
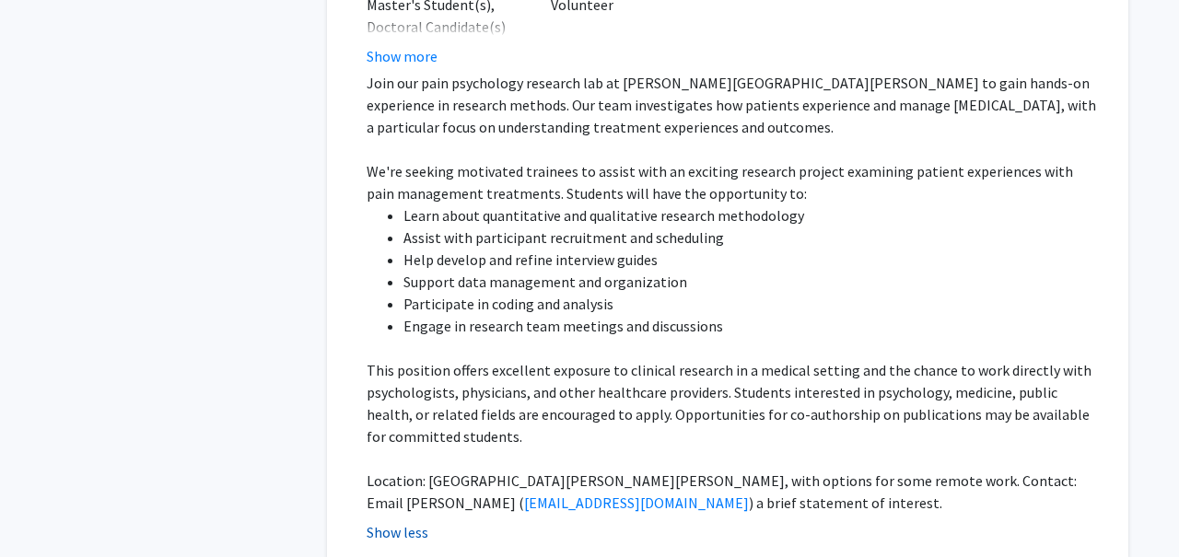
scroll to position [4186, 0]
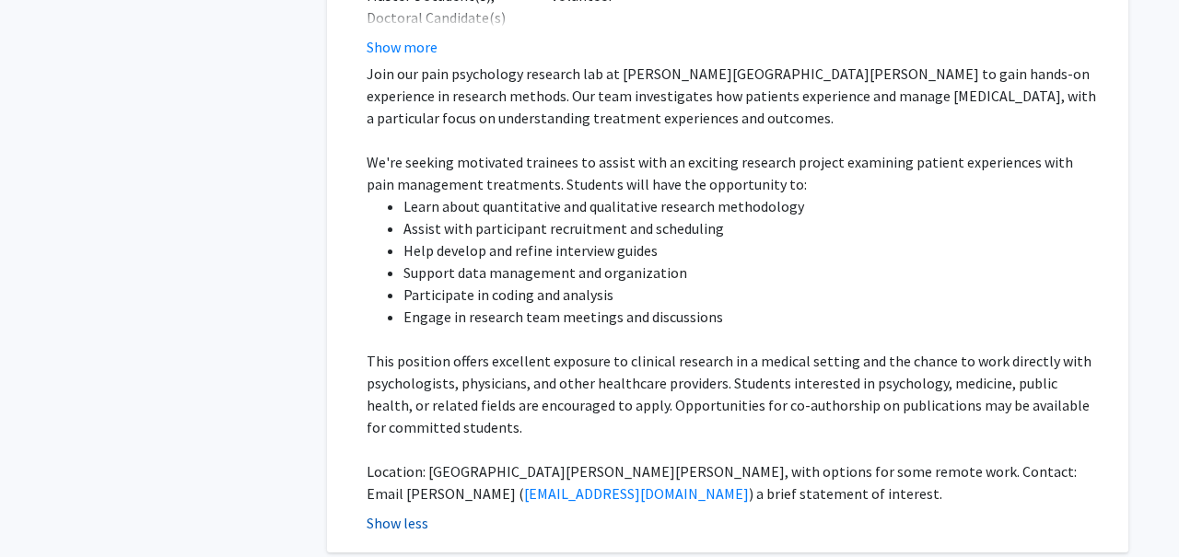
click at [406, 512] on button "Show less" at bounding box center [397, 523] width 62 height 22
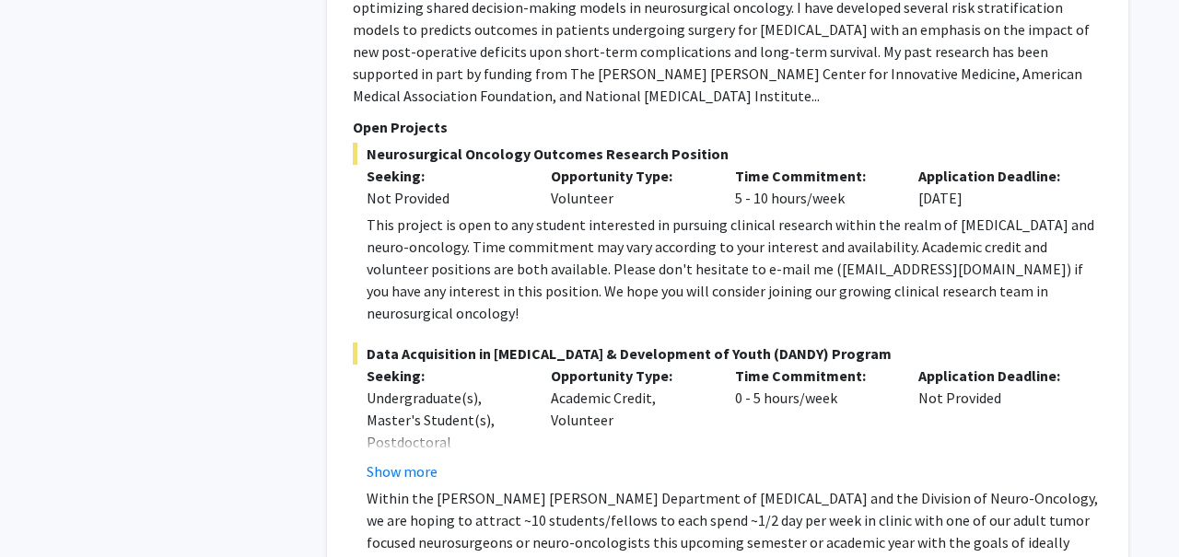
scroll to position [4839, 0]
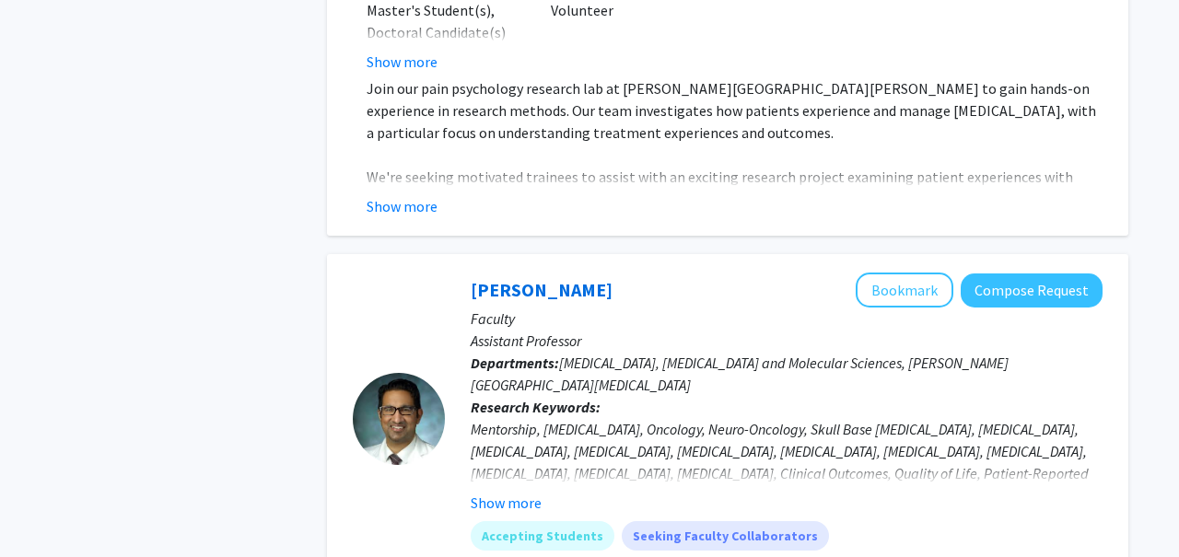
scroll to position [4170, 0]
click at [915, 273] on button "Bookmark" at bounding box center [904, 290] width 98 height 35
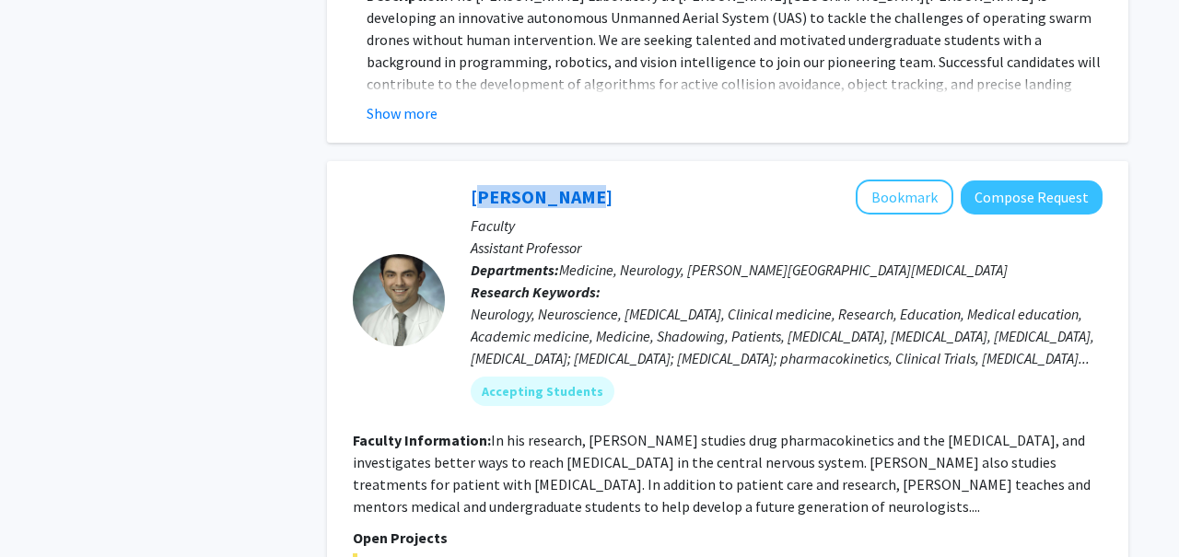
scroll to position [2019, 0]
click at [914, 180] on button "Bookmark" at bounding box center [904, 197] width 98 height 35
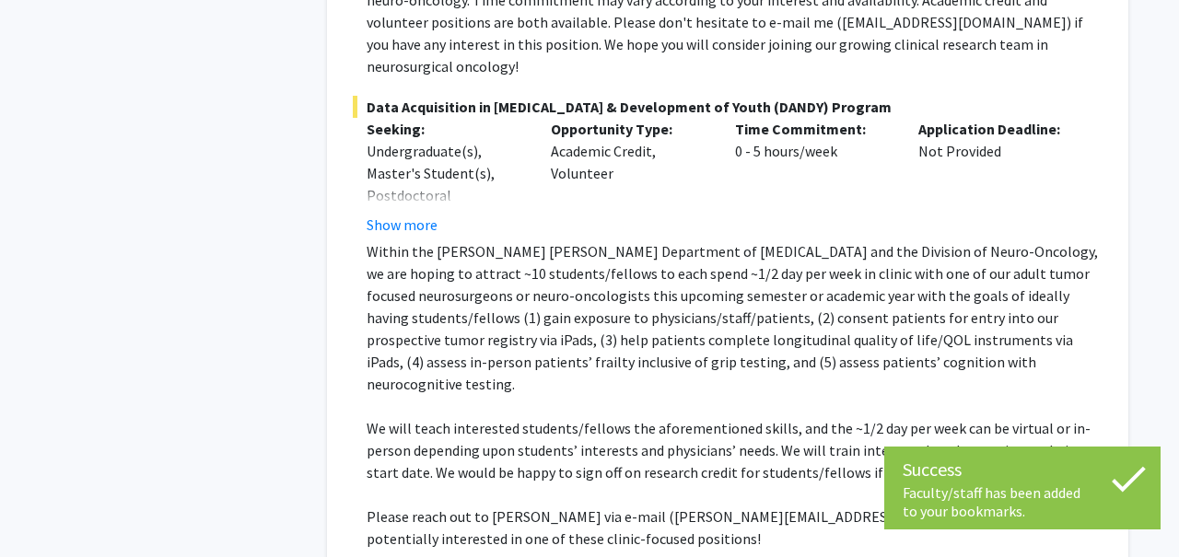
scroll to position [5129, 0]
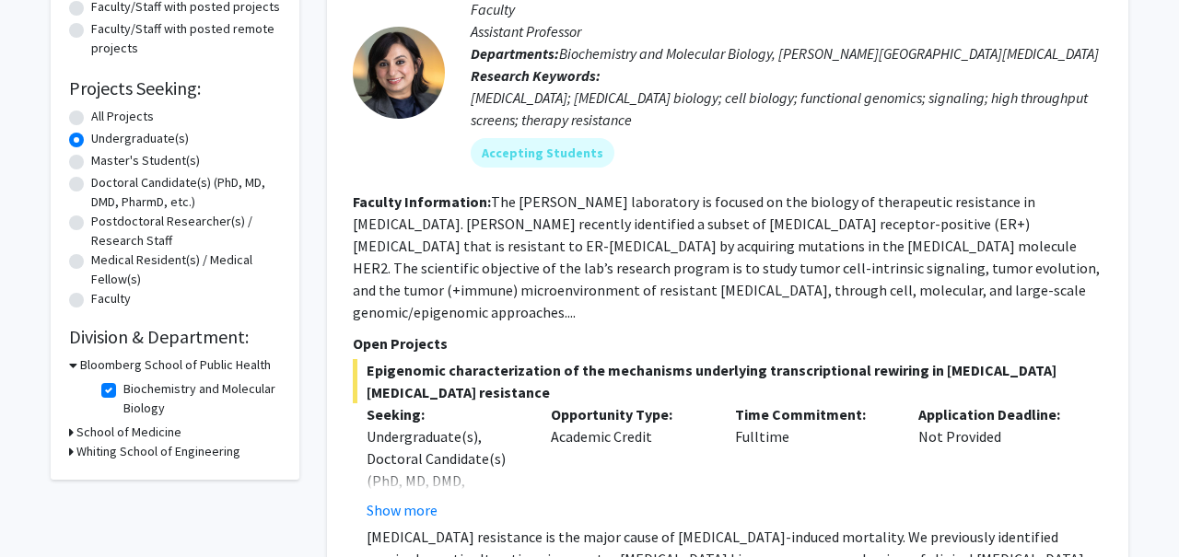
scroll to position [243, 0]
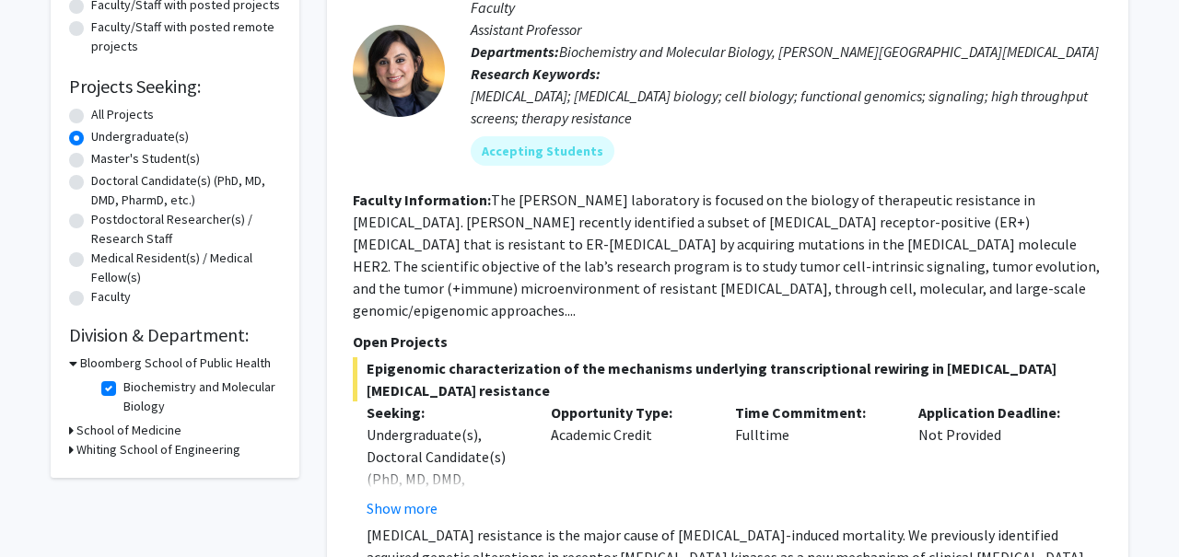
click at [103, 438] on h3 "School of Medicine" at bounding box center [128, 430] width 105 height 19
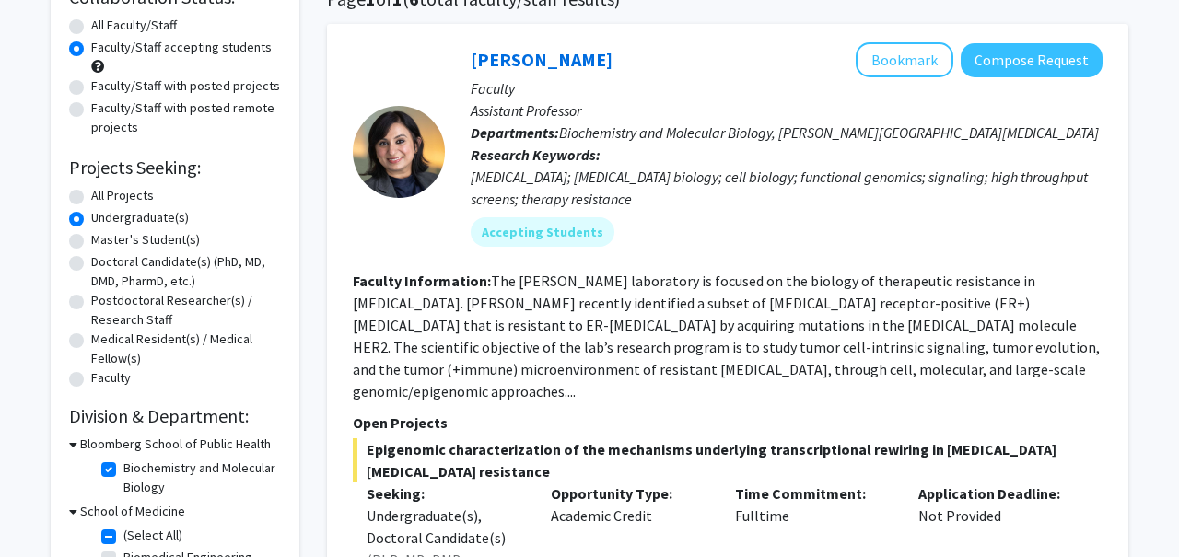
scroll to position [132, 0]
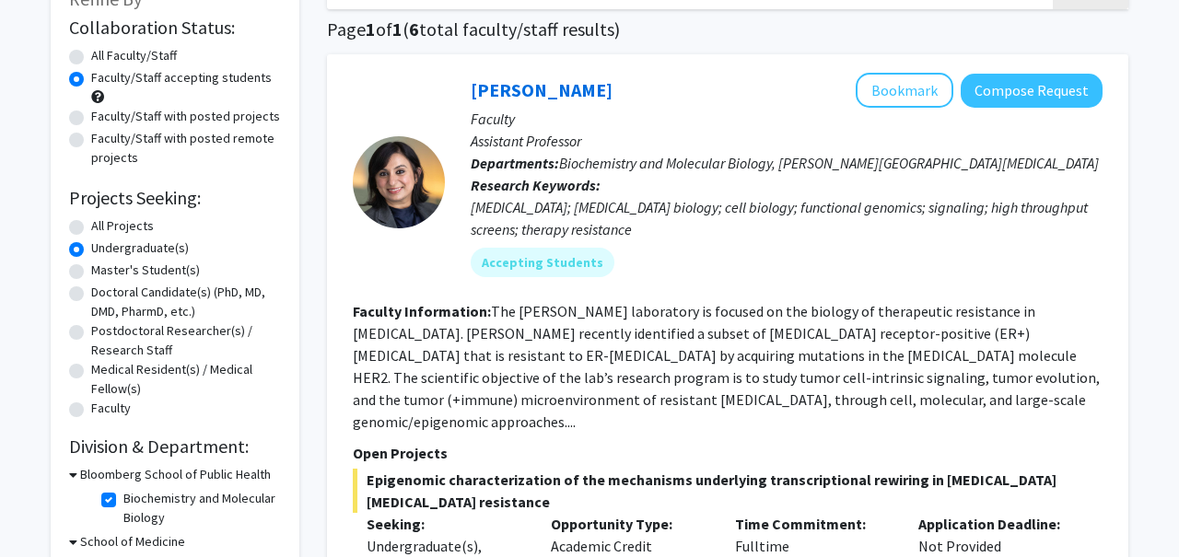
click at [106, 227] on label "All Projects" at bounding box center [122, 225] width 63 height 19
click at [103, 227] on input "All Projects" at bounding box center [97, 222] width 12 height 12
radio input "true"
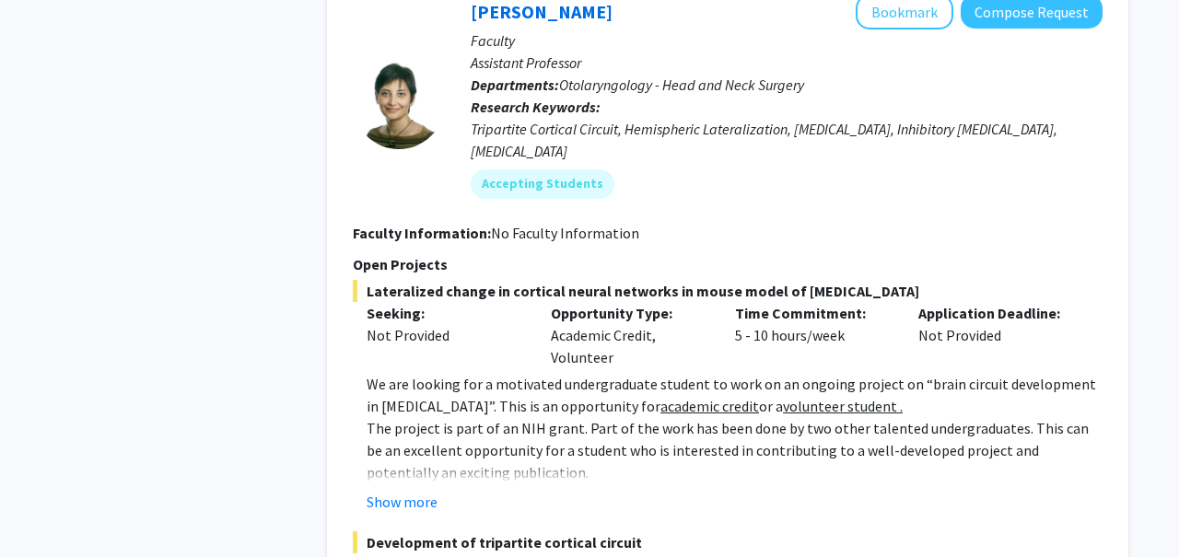
scroll to position [3579, 0]
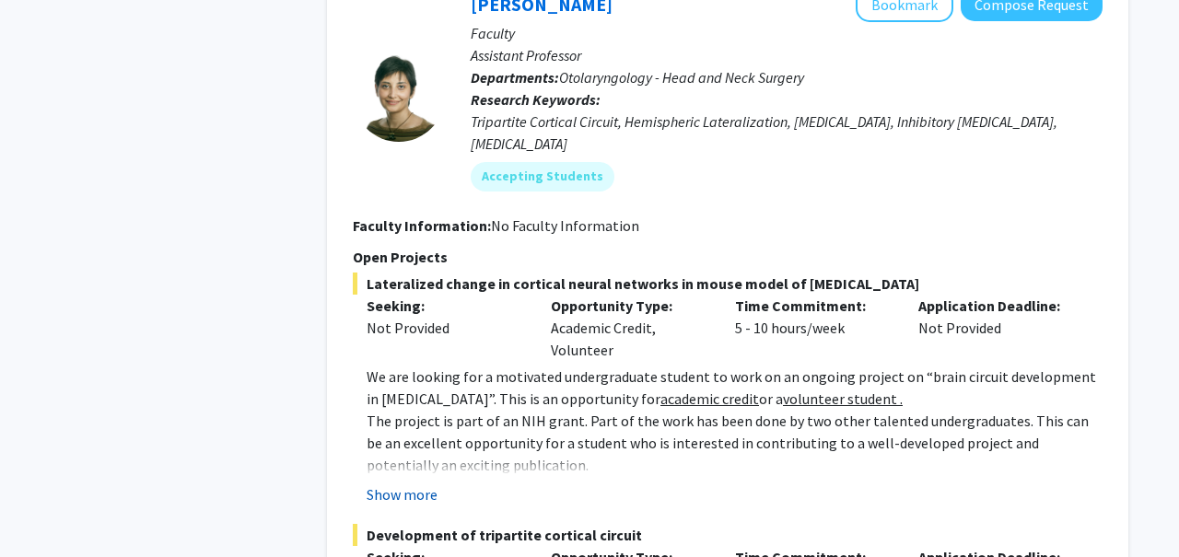
click at [408, 483] on button "Show more" at bounding box center [401, 494] width 71 height 22
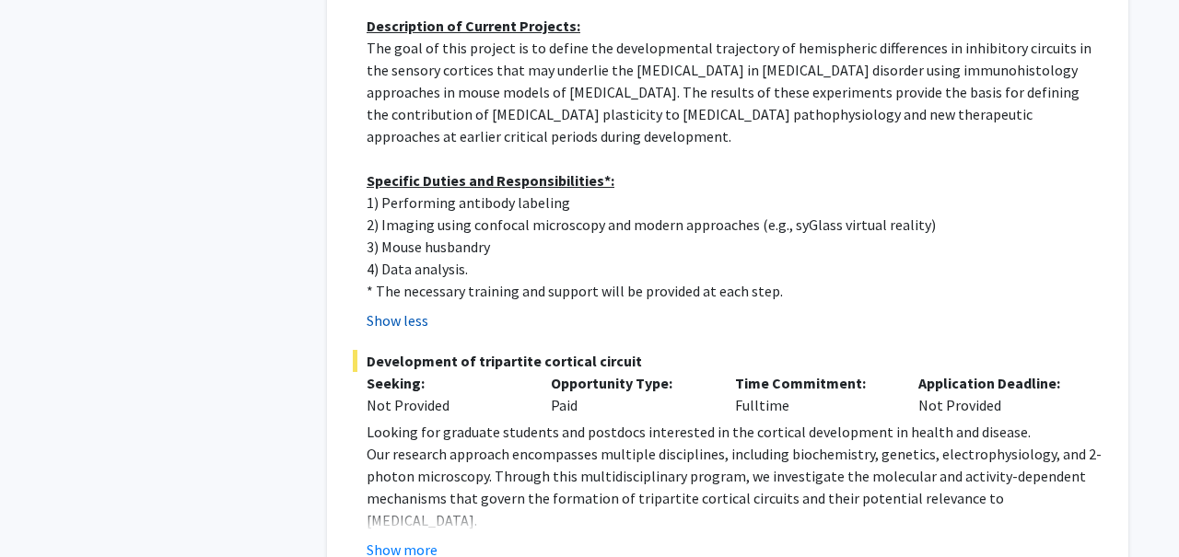
scroll to position [4067, 0]
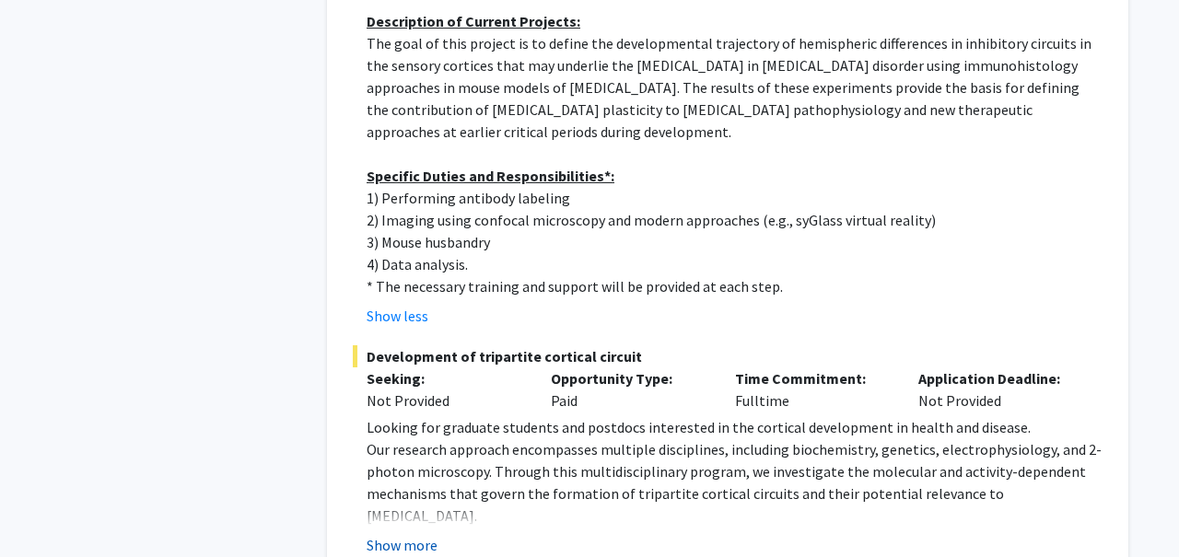
click at [392, 534] on button "Show more" at bounding box center [401, 545] width 71 height 22
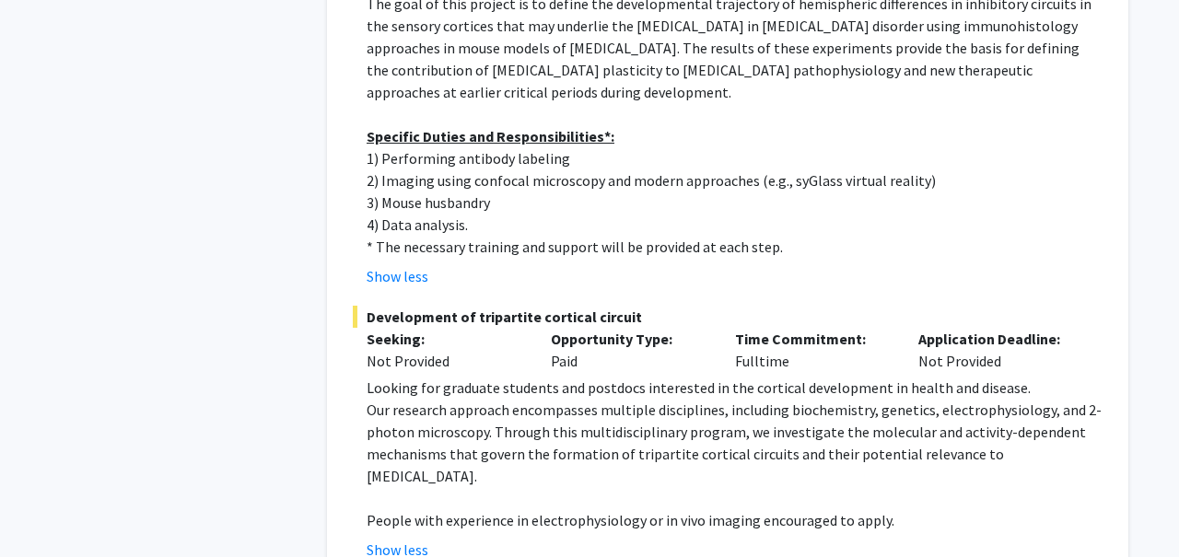
scroll to position [4116, 0]
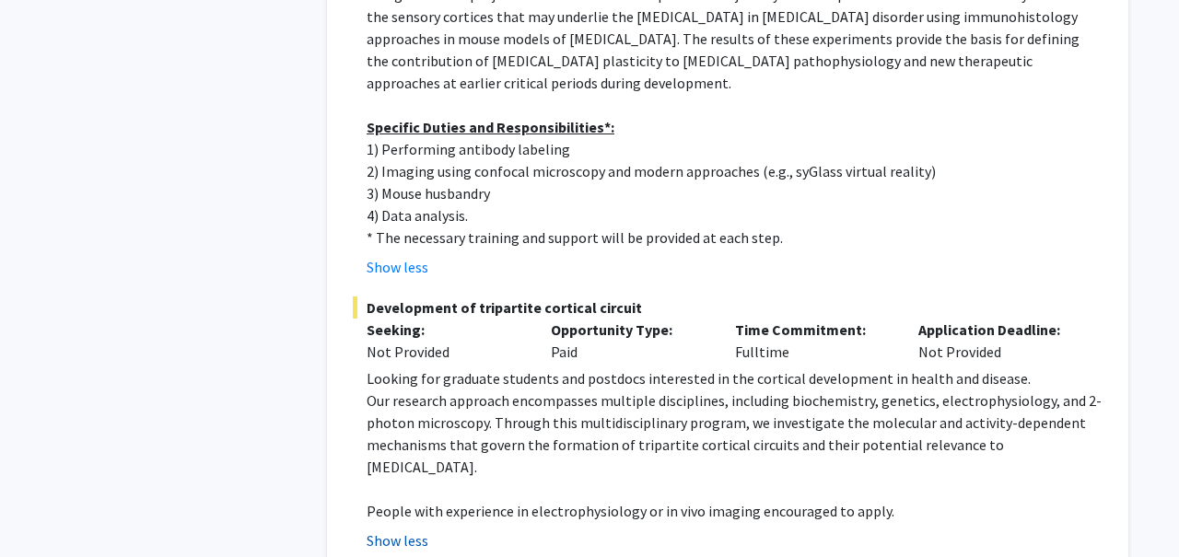
click at [417, 529] on button "Show less" at bounding box center [397, 540] width 62 height 22
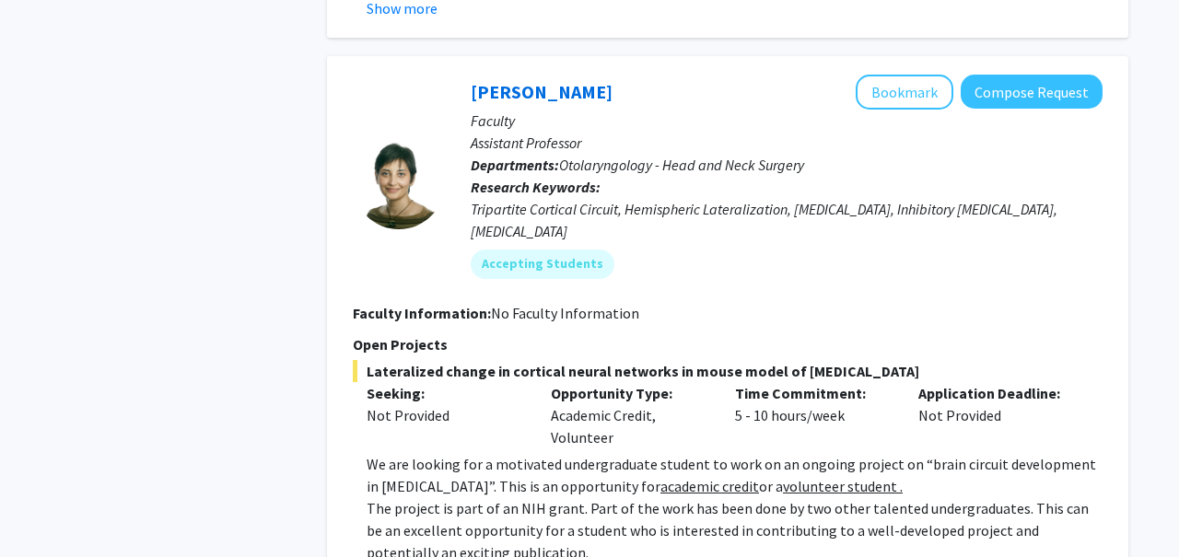
scroll to position [3471, 0]
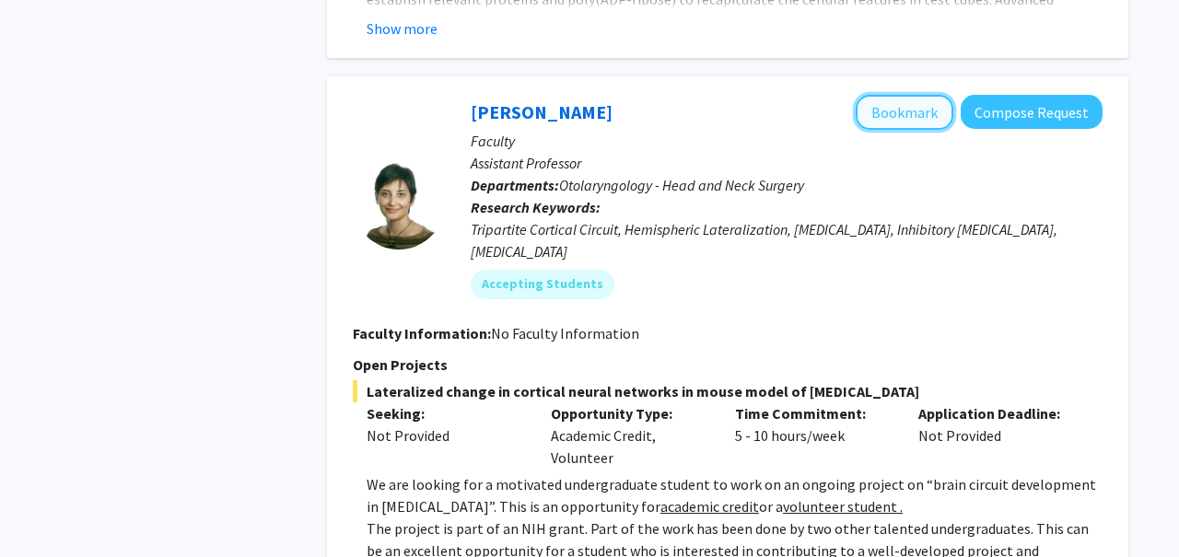
click at [885, 95] on button "Bookmark" at bounding box center [904, 112] width 98 height 35
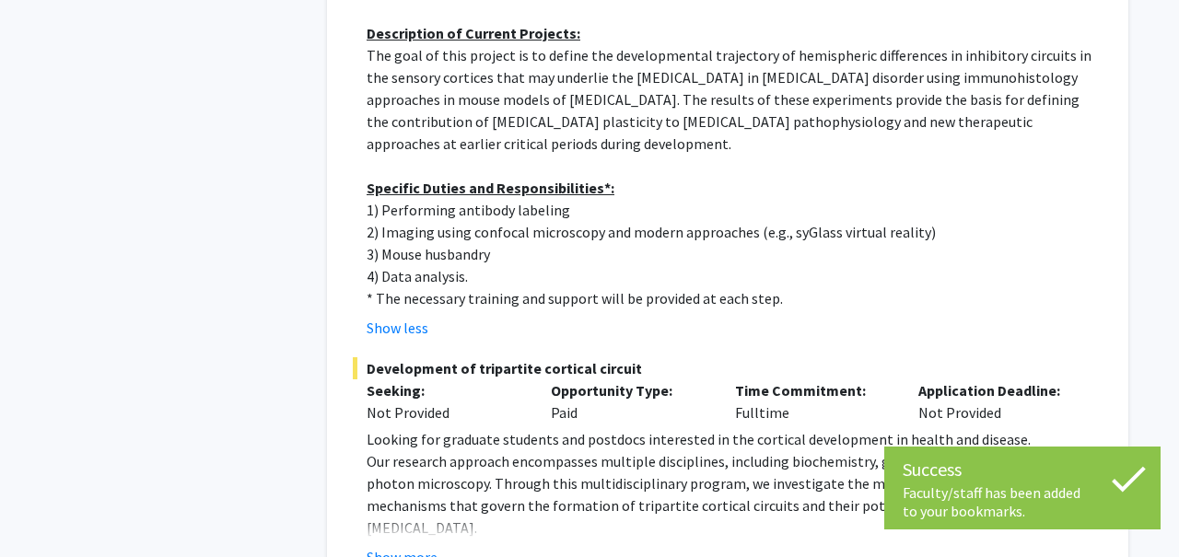
scroll to position [4069, 0]
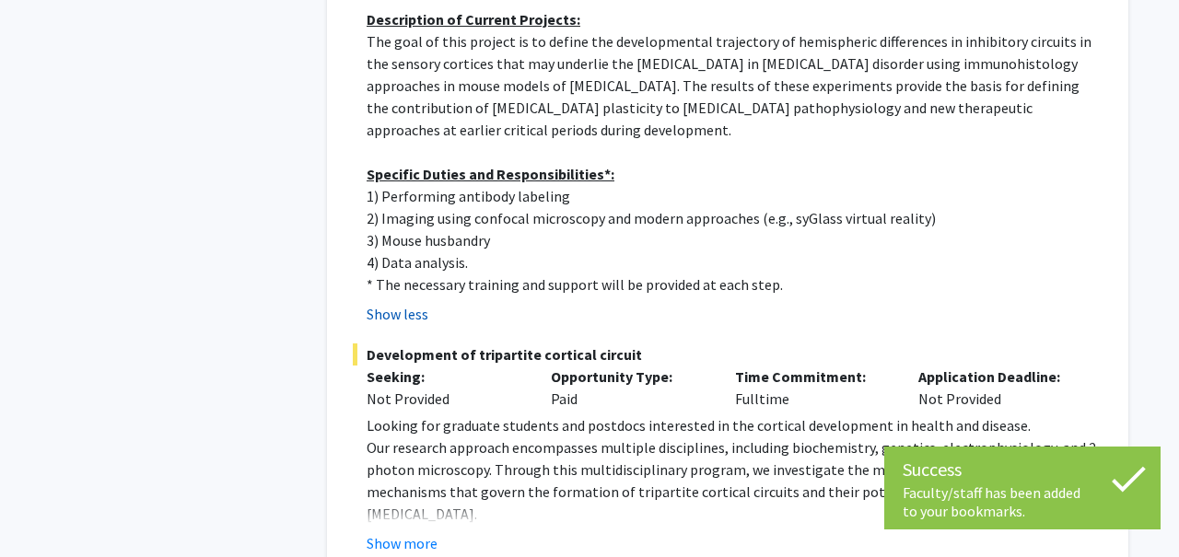
click at [413, 303] on button "Show less" at bounding box center [397, 314] width 62 height 22
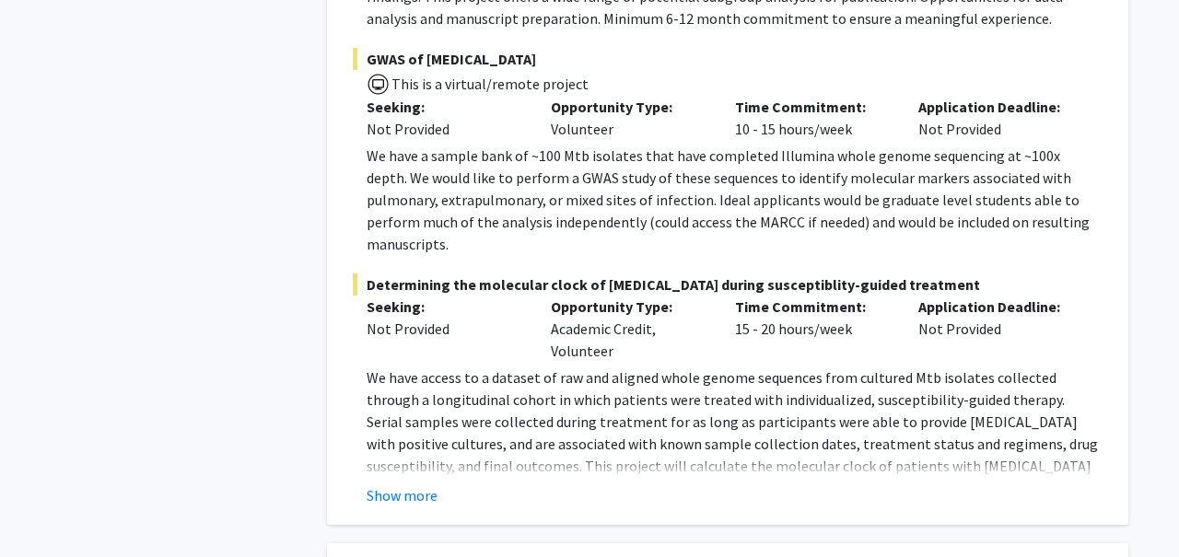
scroll to position [4877, 0]
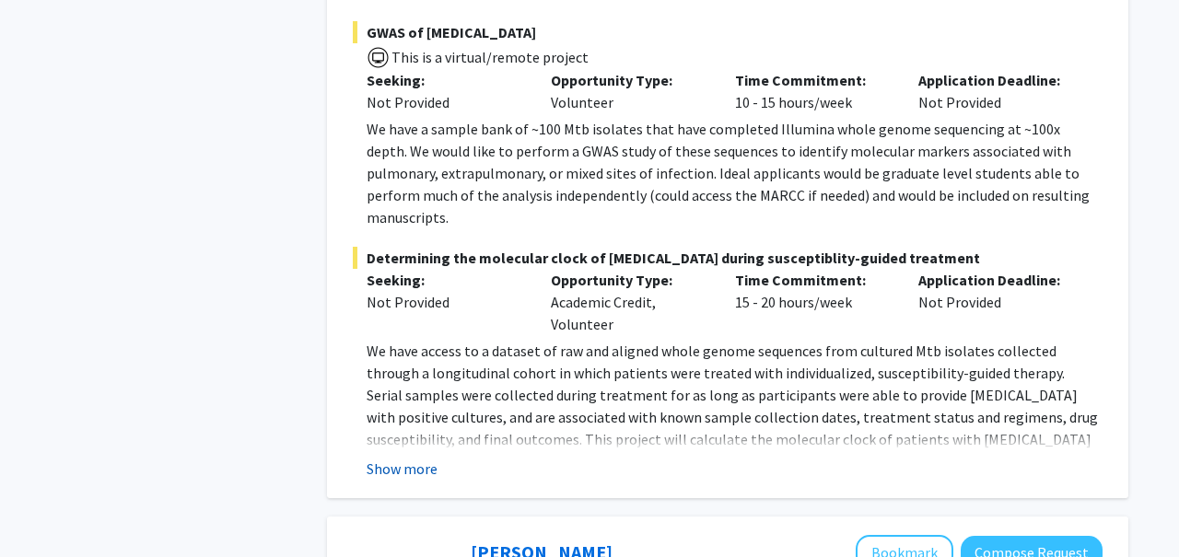
click at [407, 458] on button "Show more" at bounding box center [401, 469] width 71 height 22
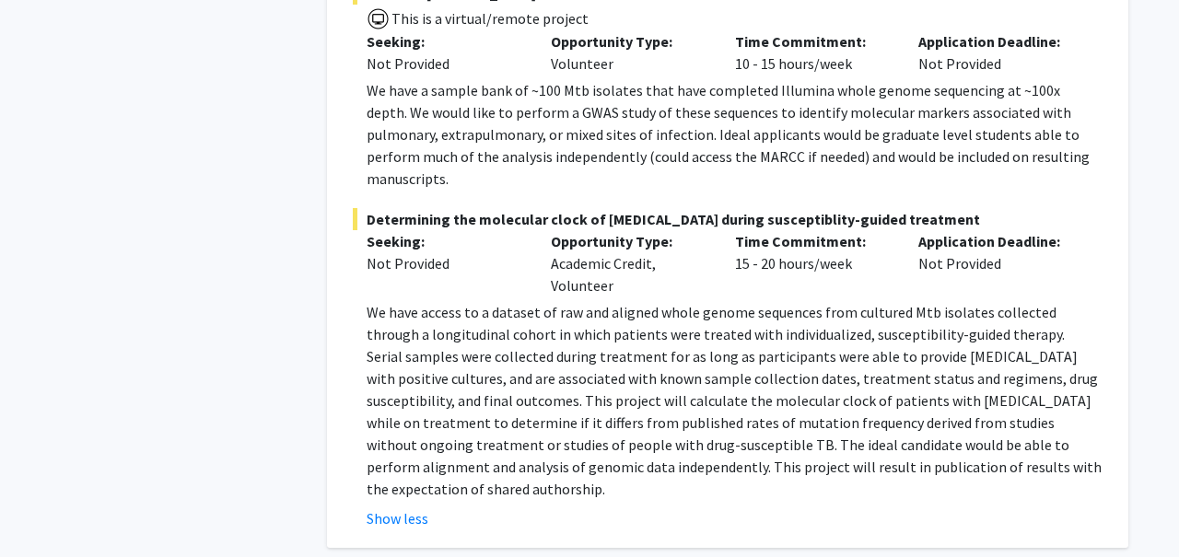
scroll to position [4931, 0]
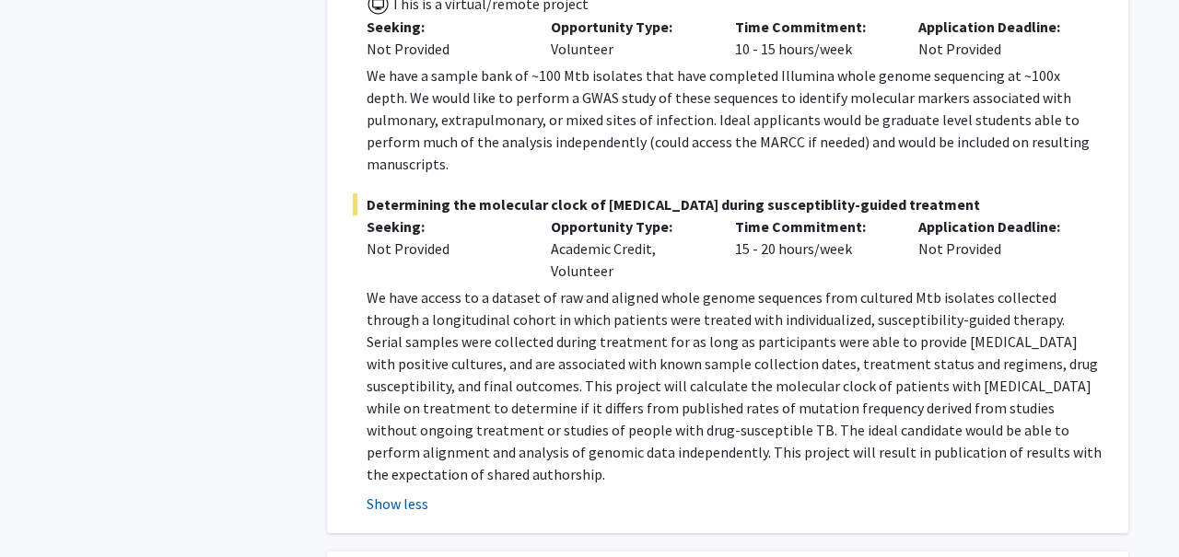
click at [406, 493] on button "Show less" at bounding box center [397, 504] width 62 height 22
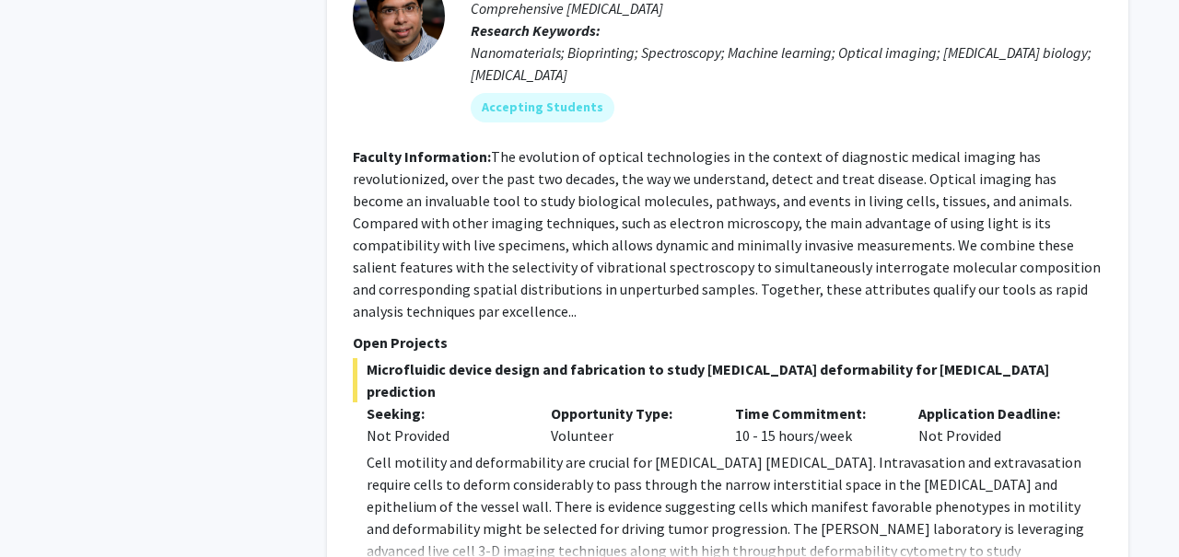
scroll to position [7256, 0]
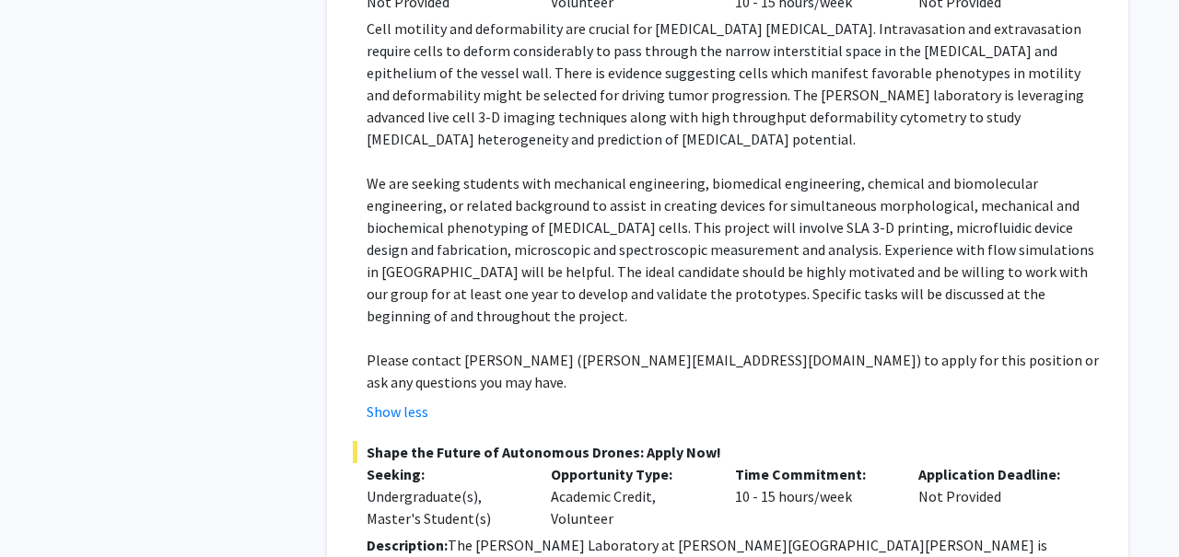
scroll to position [7687, 0]
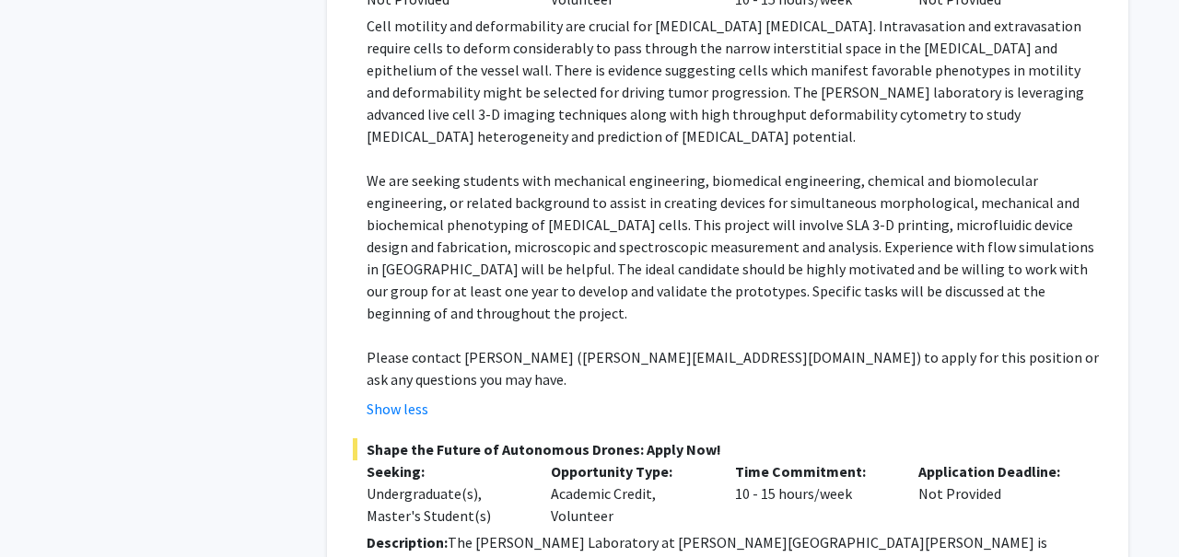
click at [401, 203] on fg-project-list "Microfluidic device design and fabrication to study cancer deformability for me…" at bounding box center [728, 297] width 750 height 750
click at [395, 398] on button "Show less" at bounding box center [397, 409] width 62 height 22
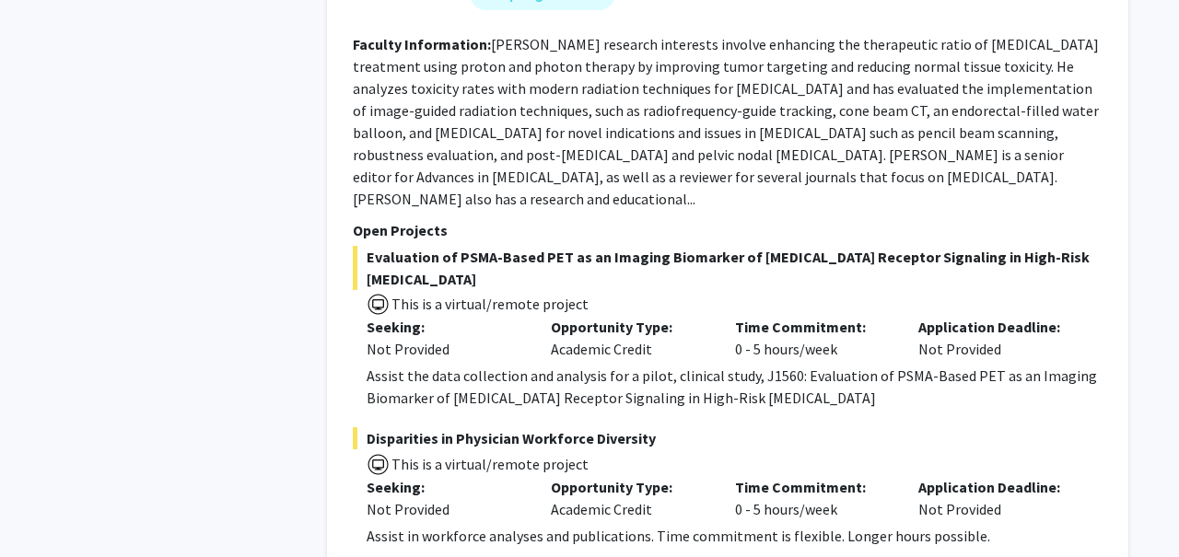
scroll to position [8368, 0]
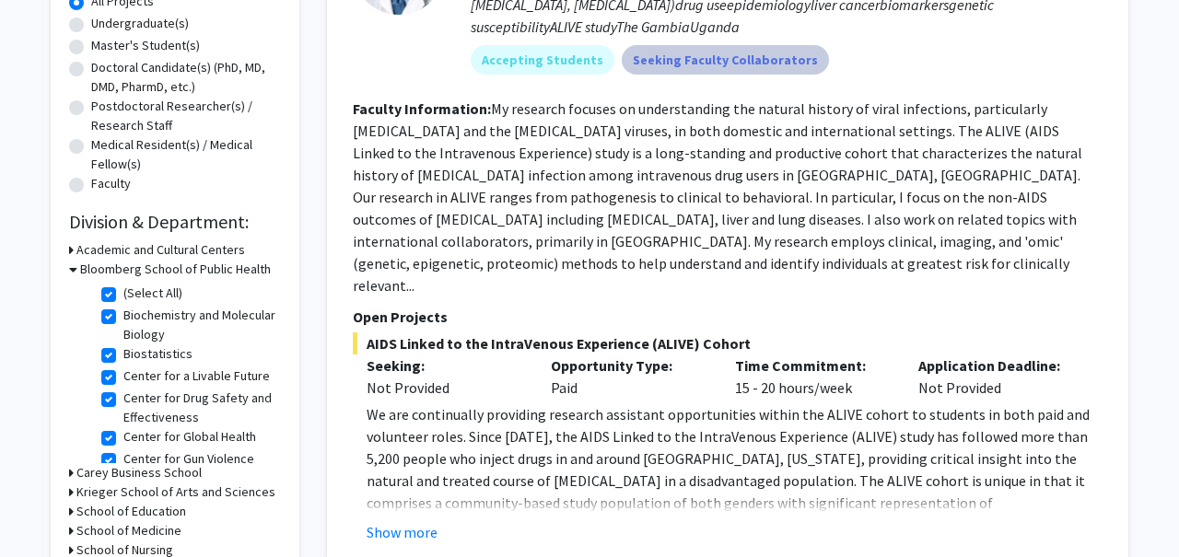
scroll to position [358, 0]
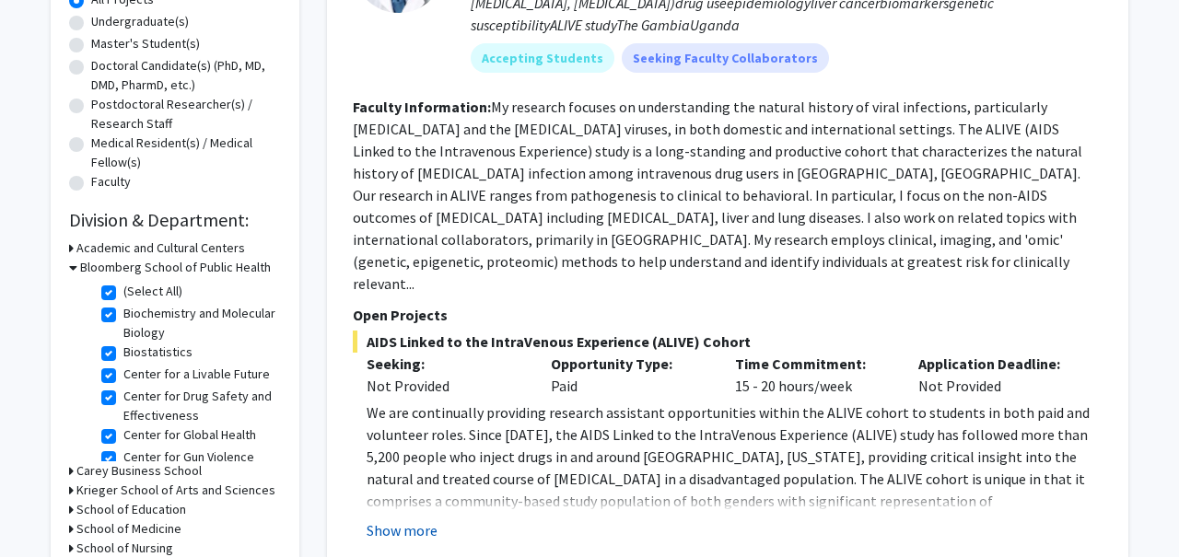
click at [428, 519] on button "Show more" at bounding box center [401, 530] width 71 height 22
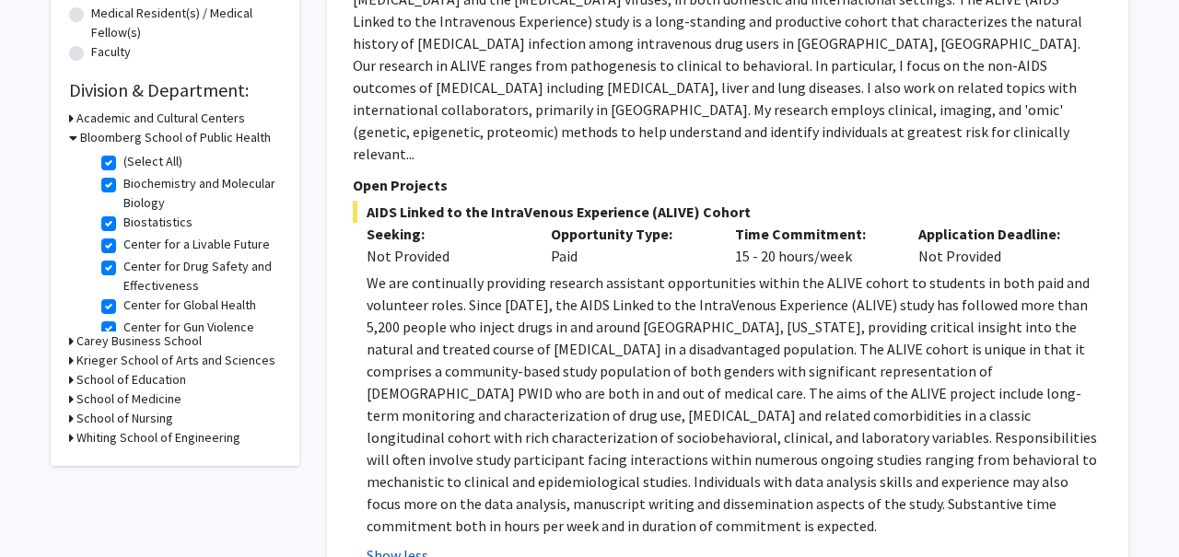
scroll to position [493, 0]
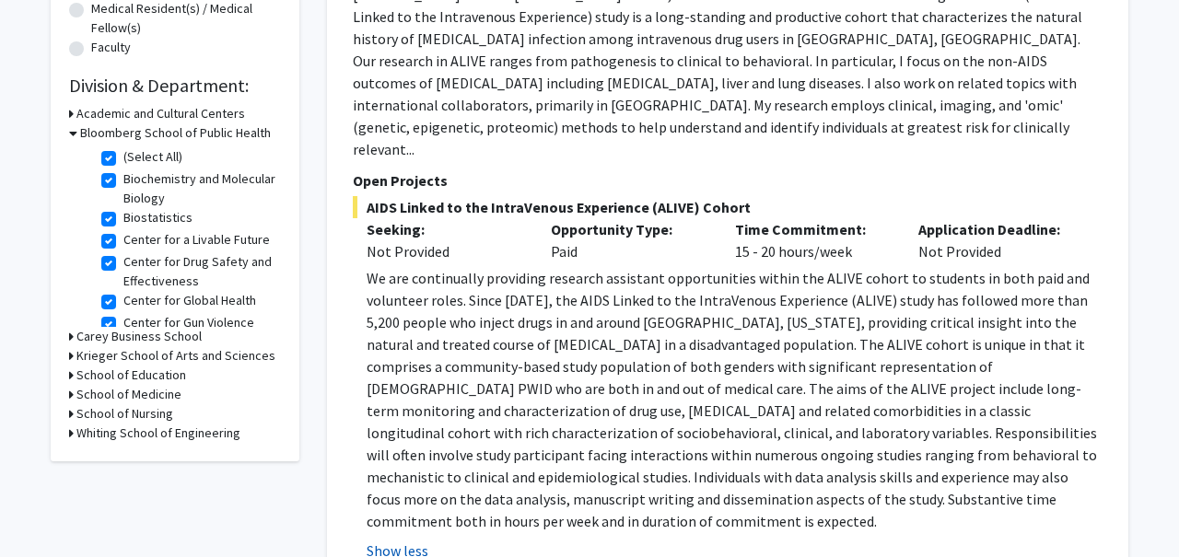
click at [410, 540] on button "Show less" at bounding box center [397, 551] width 62 height 22
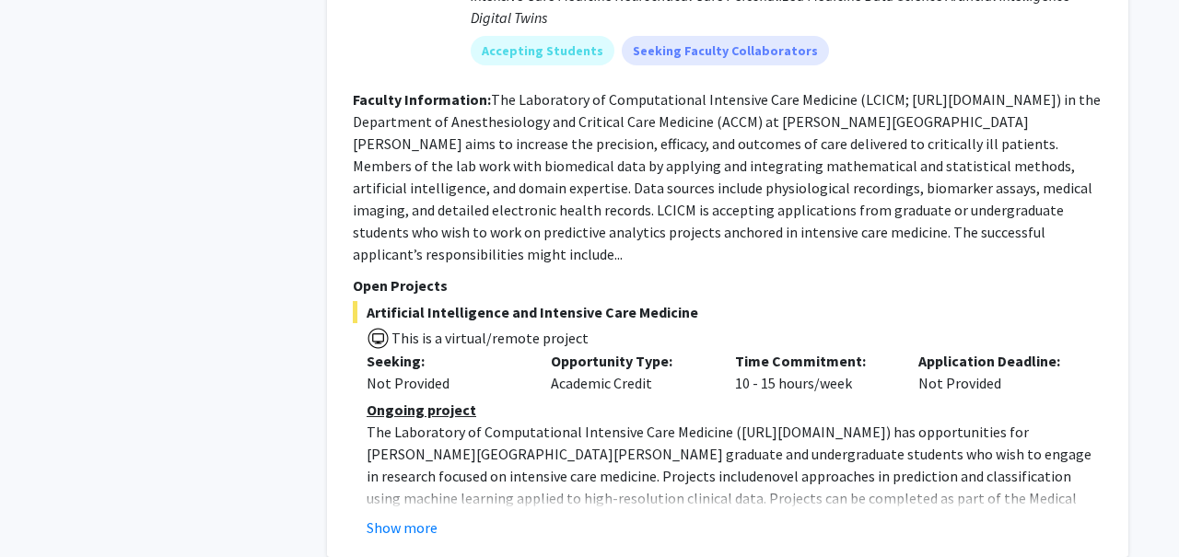
scroll to position [3290, 0]
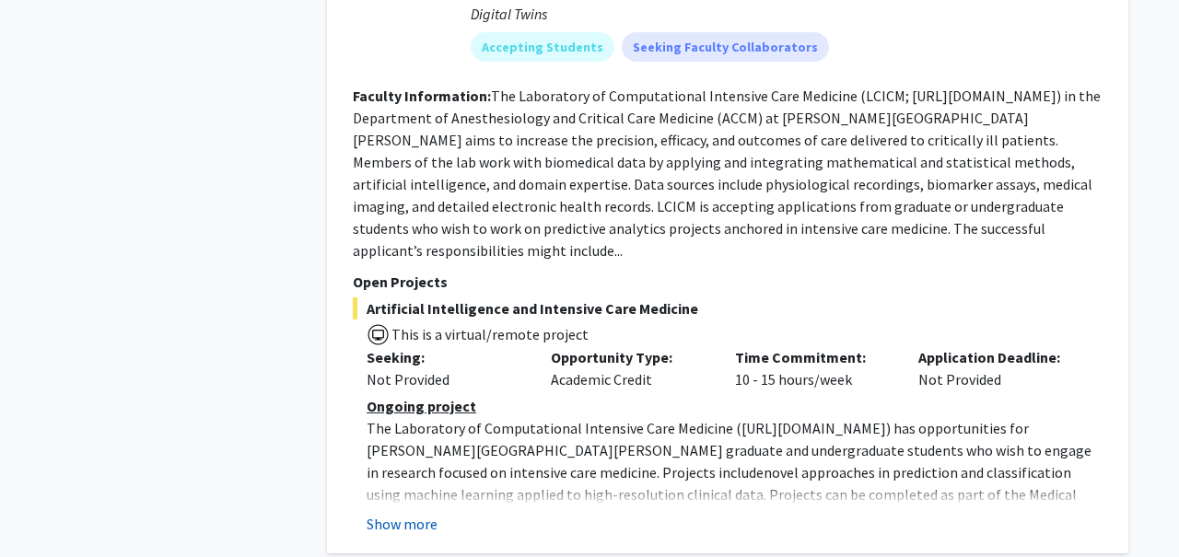
click at [414, 513] on button "Show more" at bounding box center [401, 524] width 71 height 22
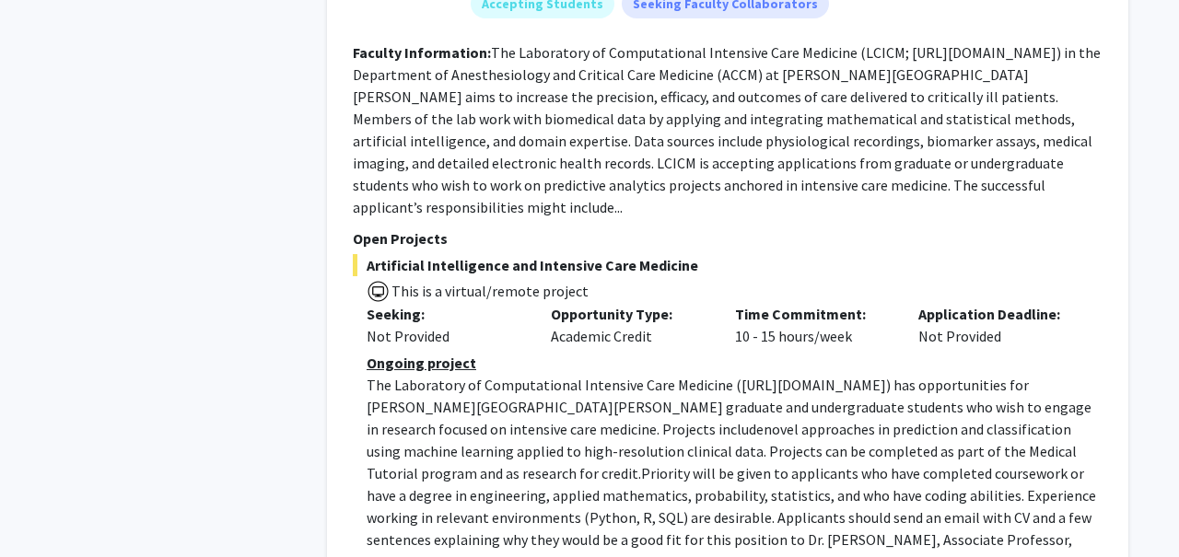
scroll to position [3361, 0]
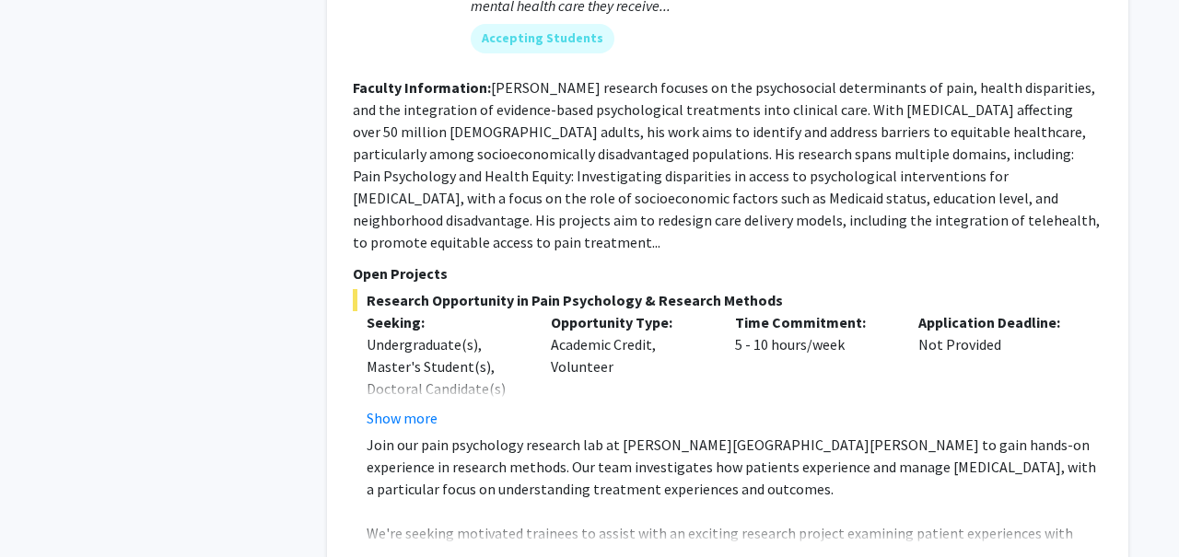
scroll to position [4858, 0]
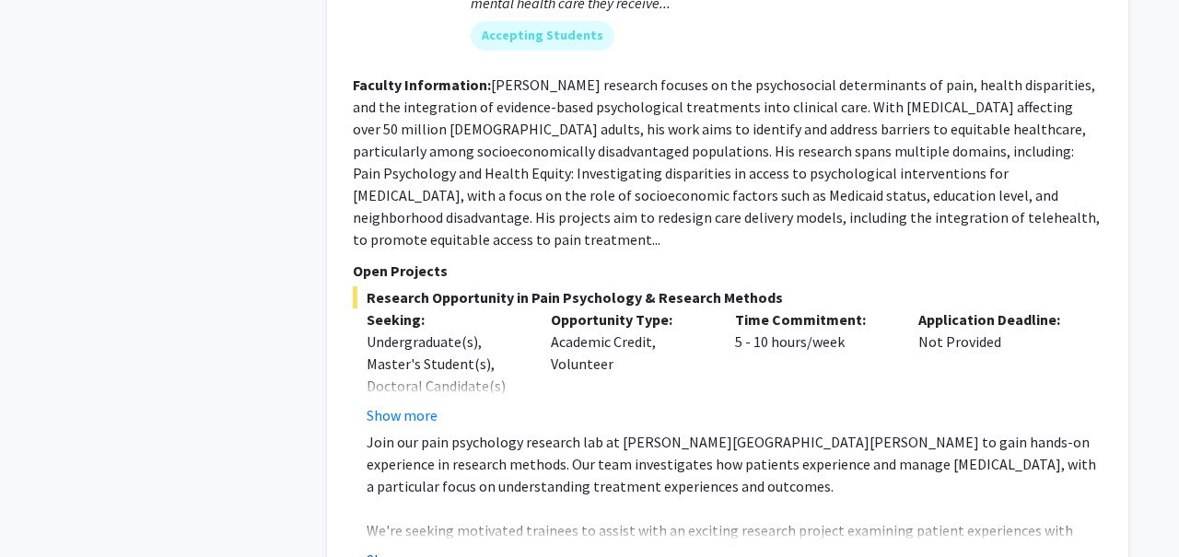
click at [401, 549] on button "Show more" at bounding box center [401, 560] width 71 height 22
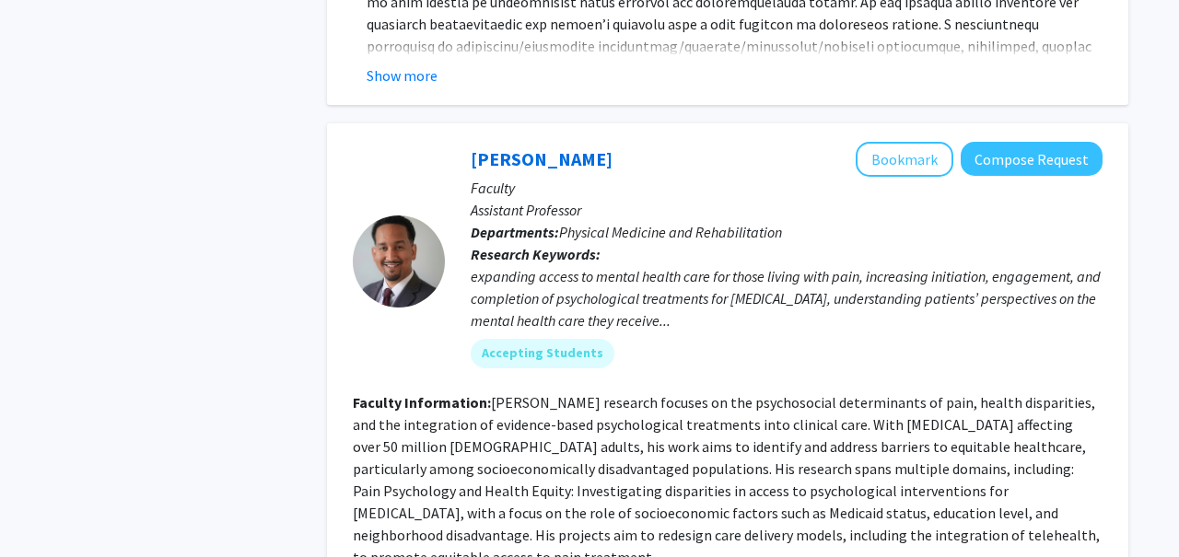
scroll to position [4494, 0]
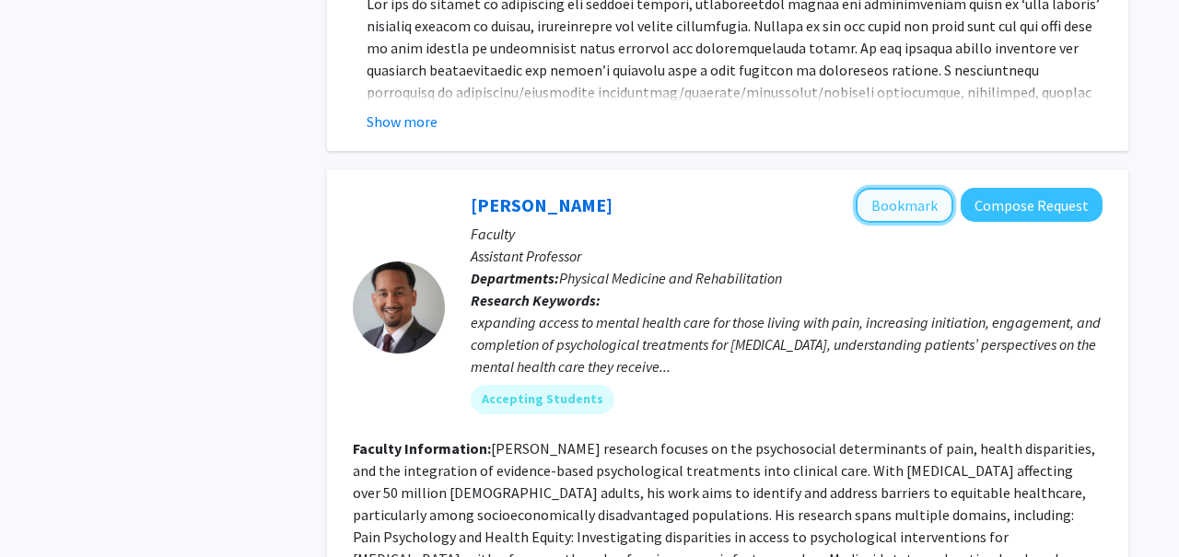
click at [876, 188] on button "Bookmark" at bounding box center [904, 205] width 98 height 35
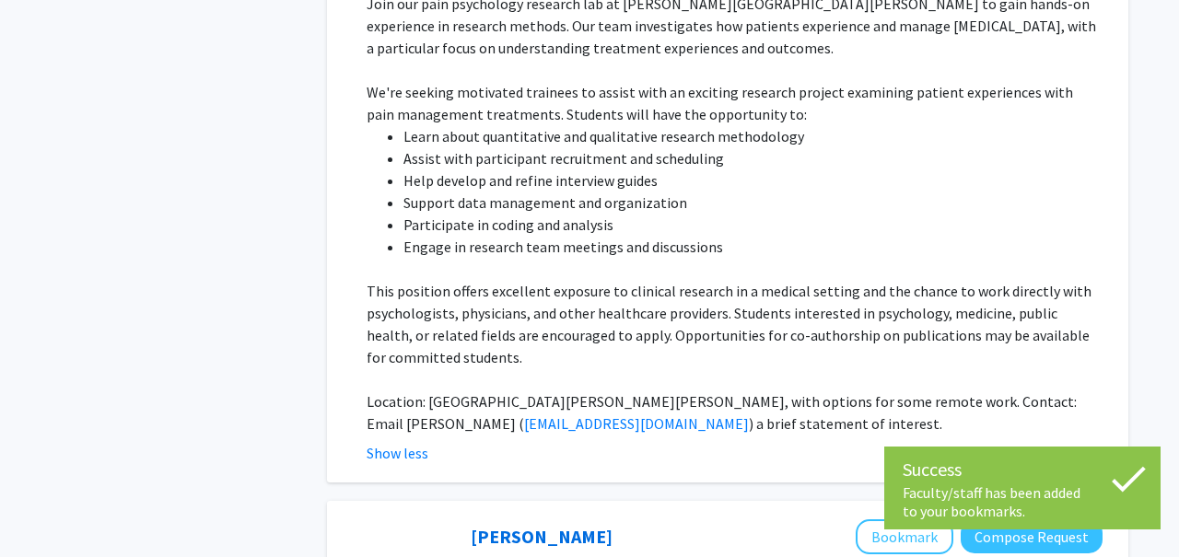
scroll to position [5321, 0]
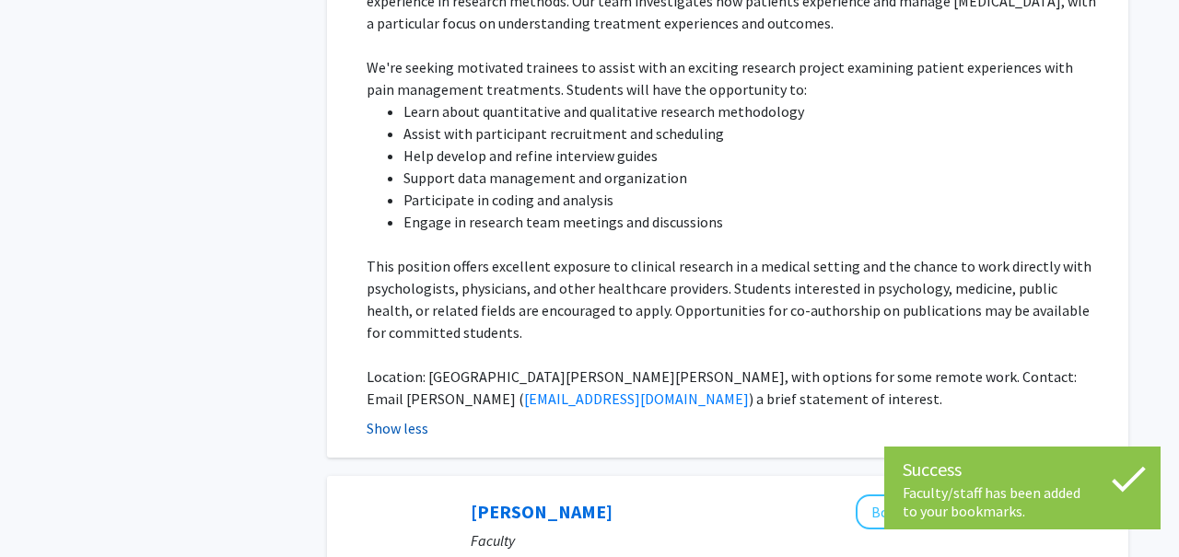
click at [411, 417] on button "Show less" at bounding box center [397, 428] width 62 height 22
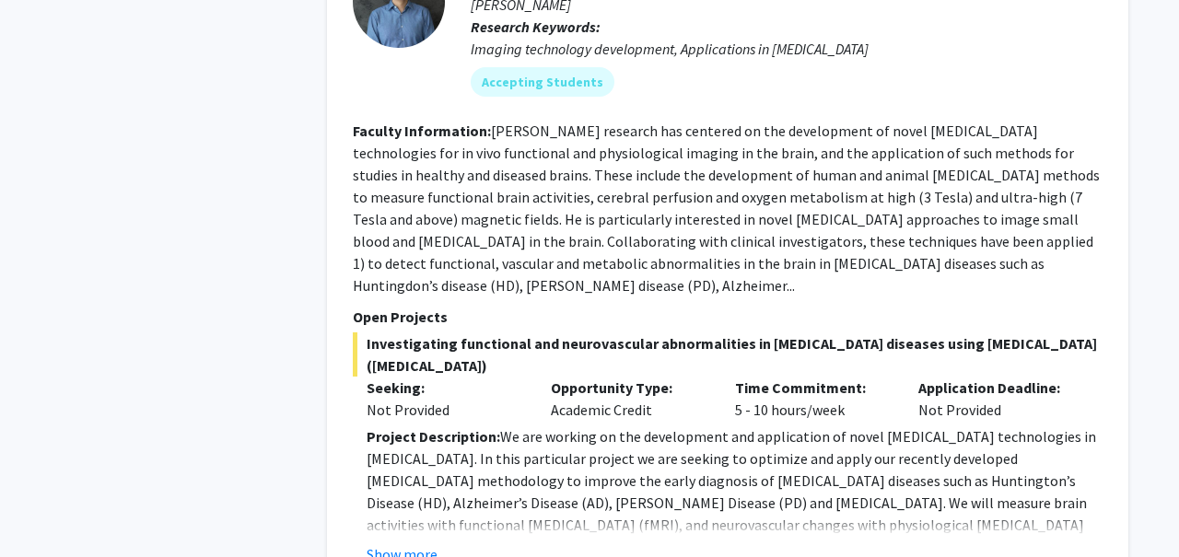
scroll to position [6262, 0]
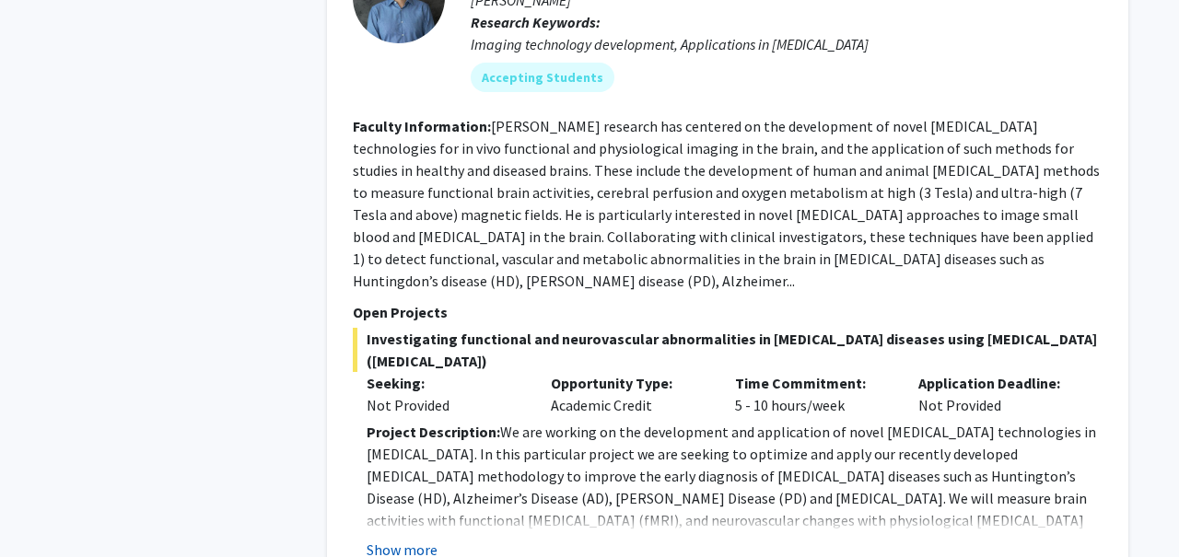
click at [401, 539] on button "Show more" at bounding box center [401, 550] width 71 height 22
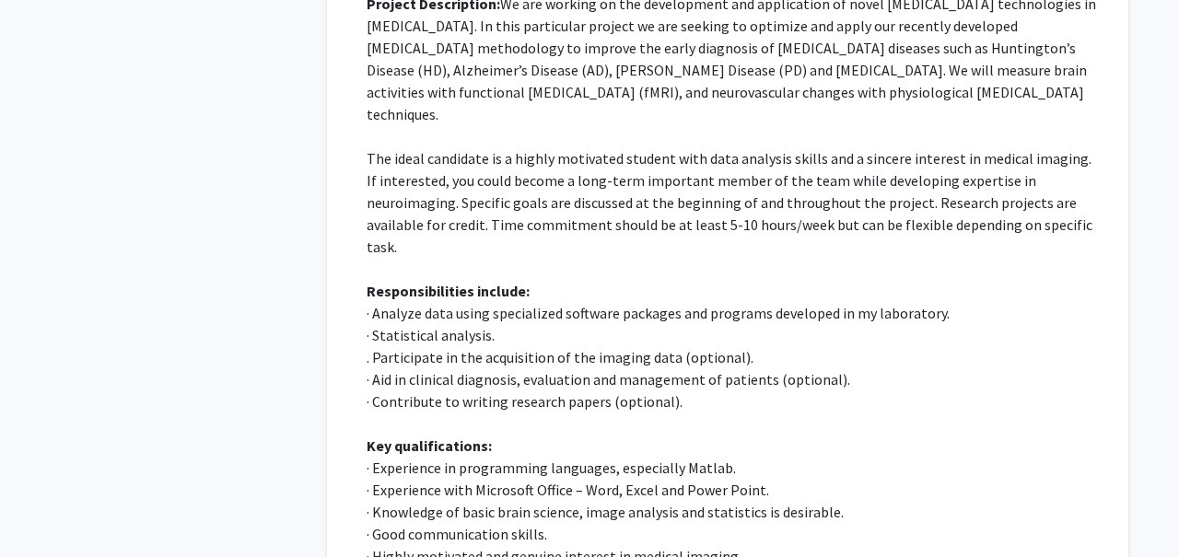
scroll to position [6692, 0]
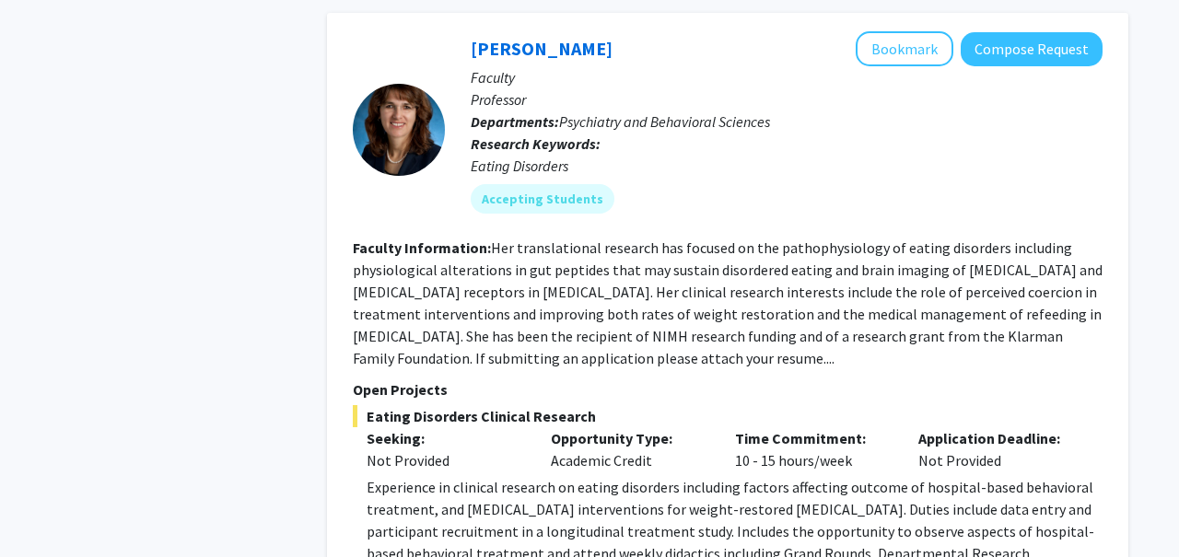
scroll to position [6854, 0]
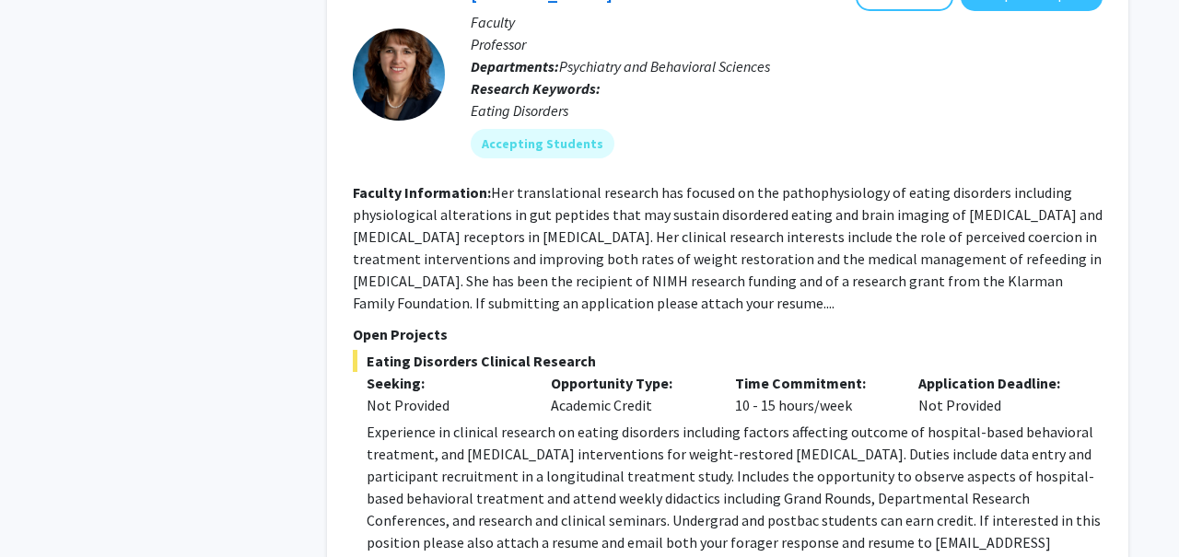
scroll to position [6904, 0]
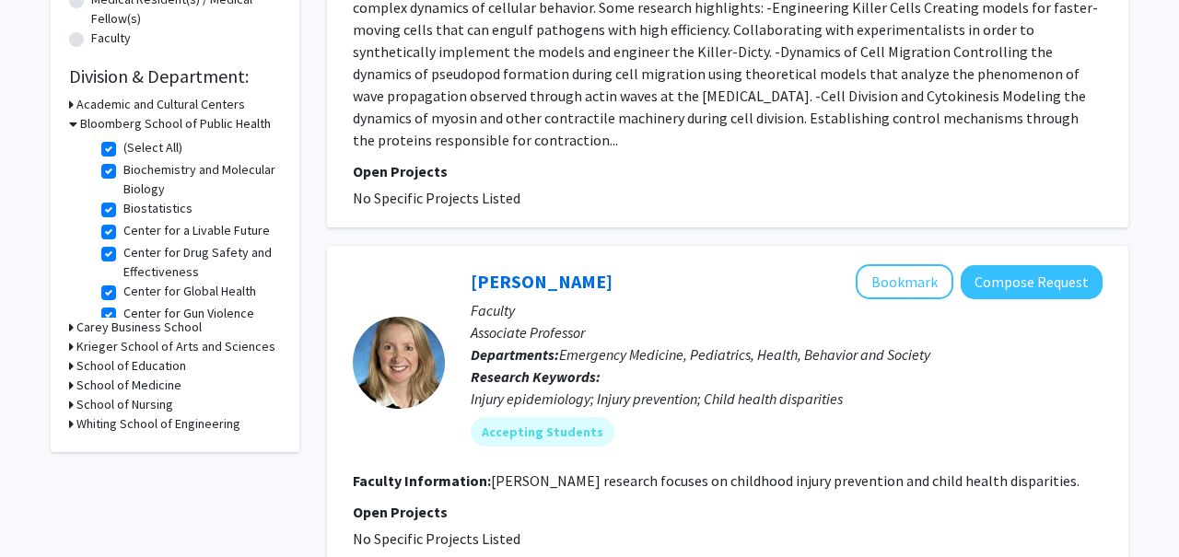
scroll to position [529, 0]
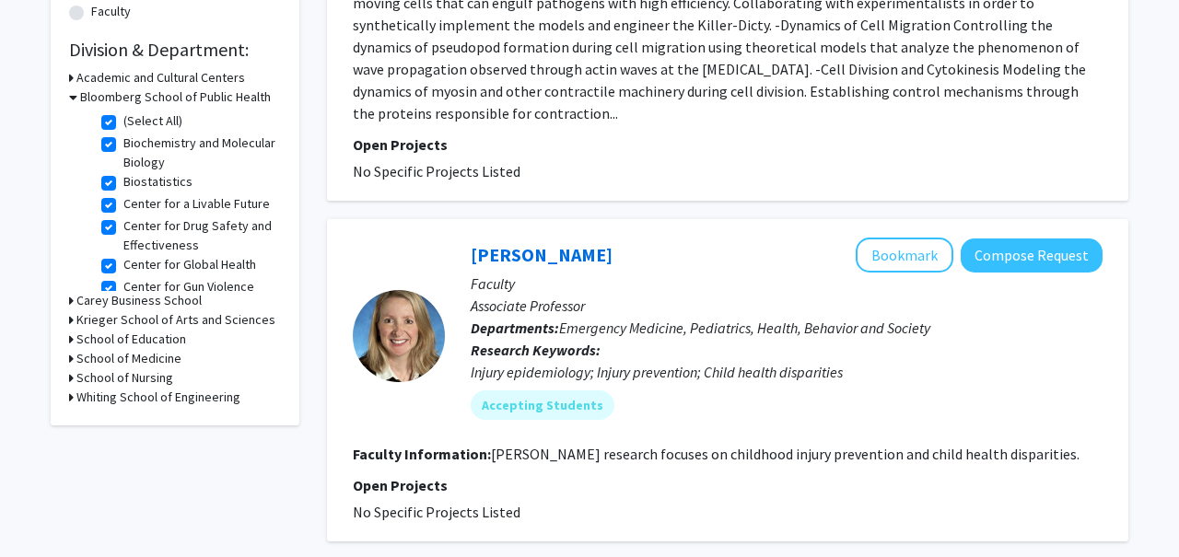
click at [162, 355] on h3 "School of Medicine" at bounding box center [128, 358] width 105 height 19
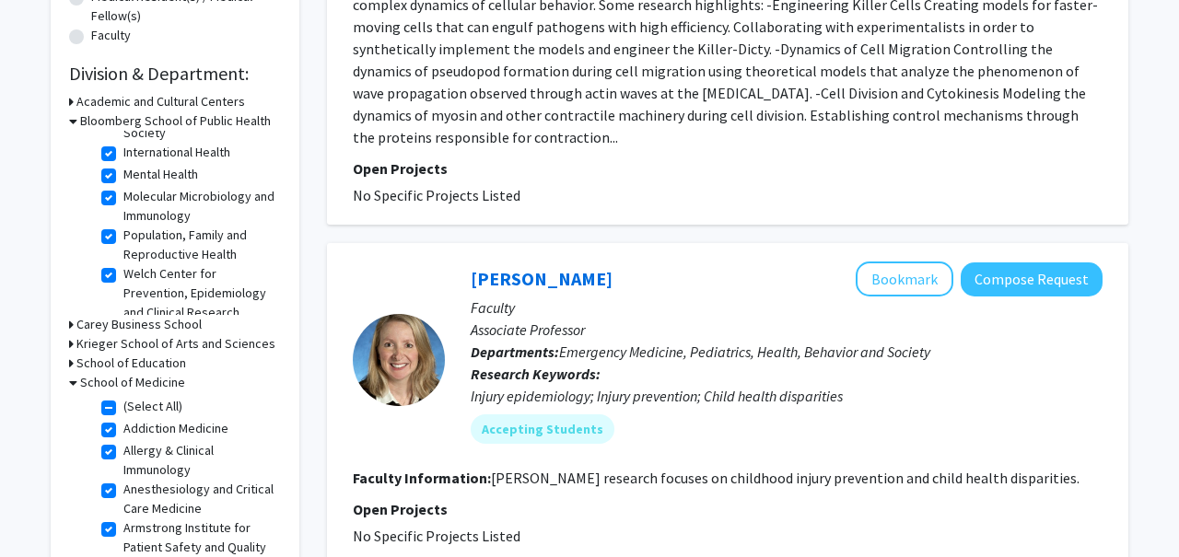
scroll to position [643, 0]
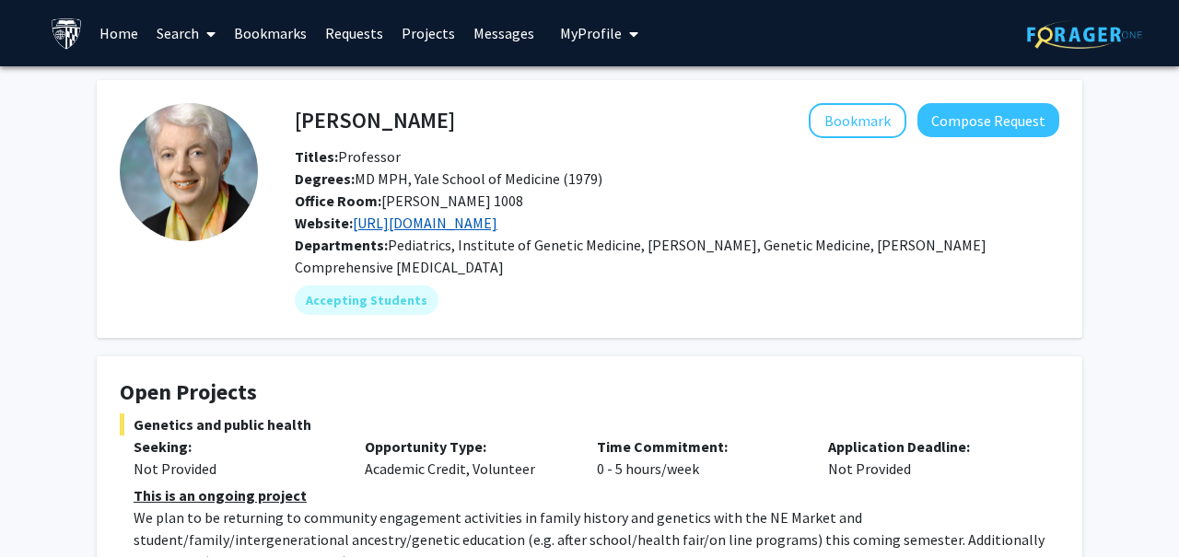
click at [497, 217] on link "[URL][DOMAIN_NAME]" at bounding box center [425, 223] width 145 height 18
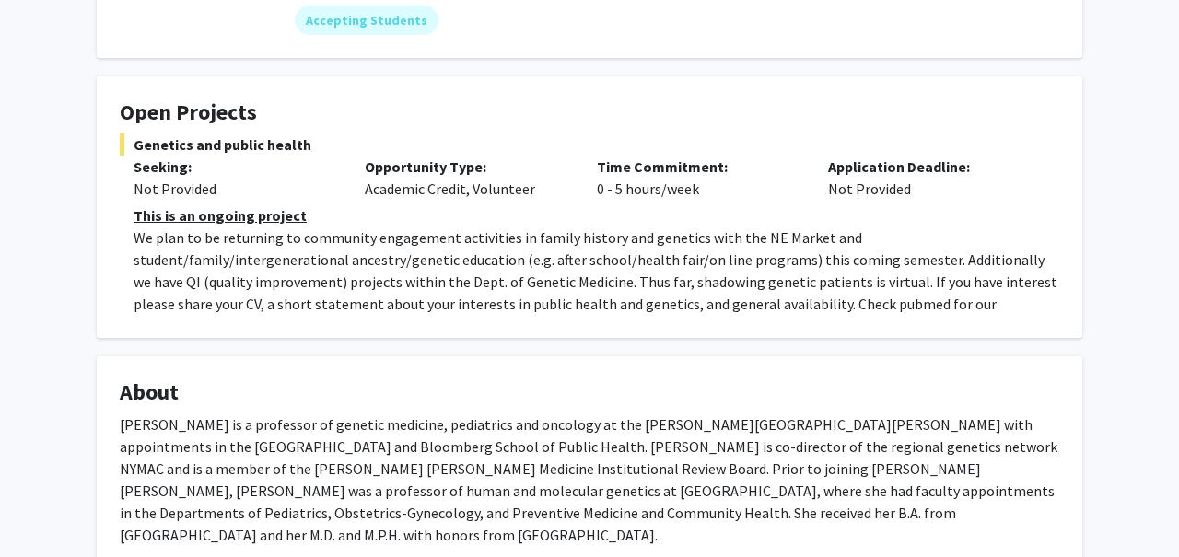
scroll to position [250, 0]
